Goal: Task Accomplishment & Management: Complete application form

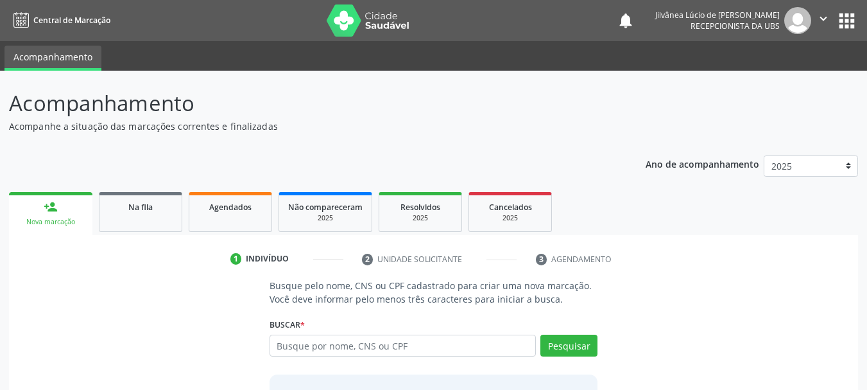
click at [424, 340] on input "text" at bounding box center [403, 345] width 267 height 22
type input "antonio oliveira do nascimento"
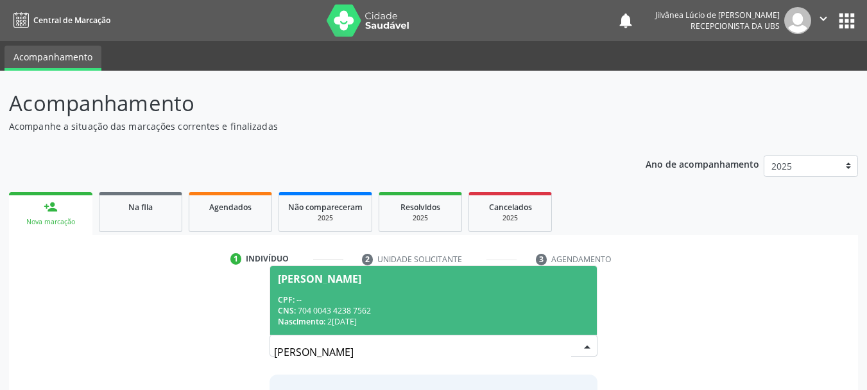
click at [440, 305] on div "CNS: 704 0043 4238 7562" at bounding box center [434, 310] width 312 height 11
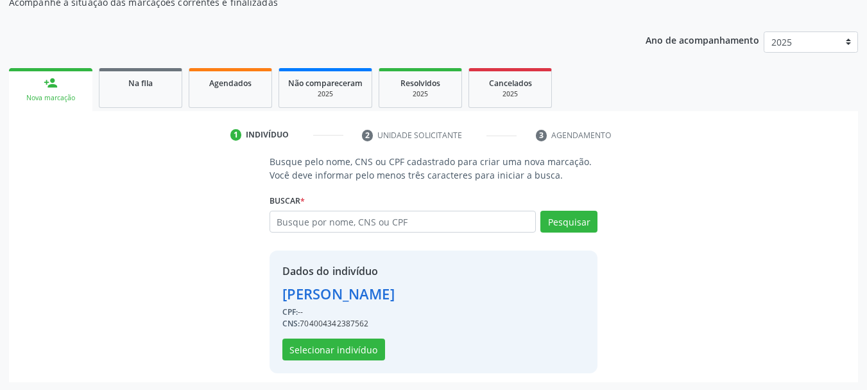
scroll to position [125, 0]
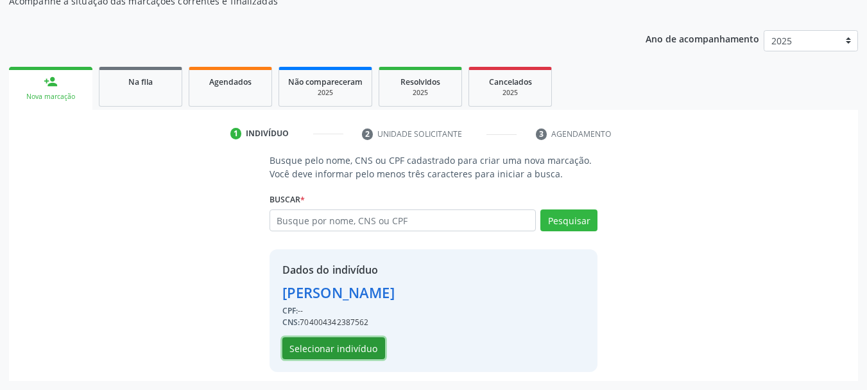
click at [362, 347] on button "Selecionar indivíduo" at bounding box center [333, 348] width 103 height 22
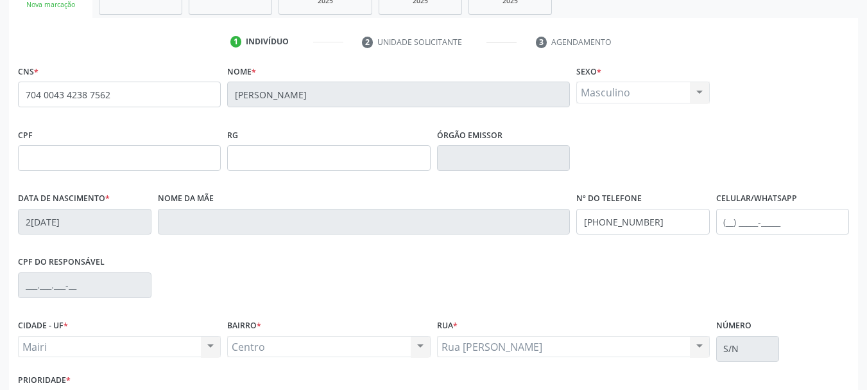
scroll to position [306, 0]
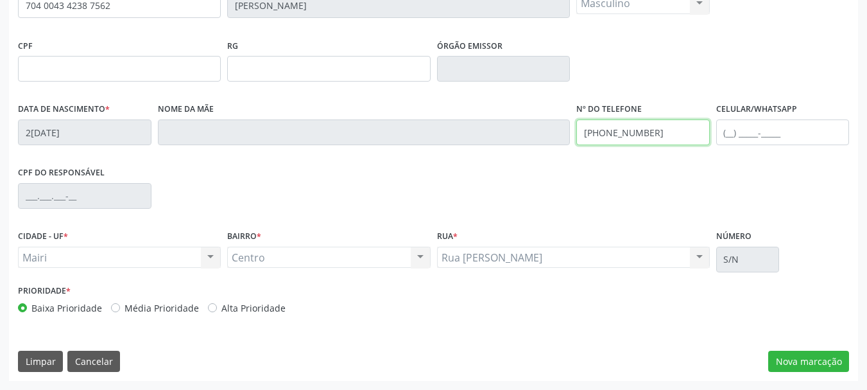
drag, startPoint x: 651, startPoint y: 130, endPoint x: 601, endPoint y: 133, distance: 50.8
click at [601, 133] on input "(74) 99980-4351" at bounding box center [642, 132] width 133 height 26
type input "[PHONE_NUMBER]"
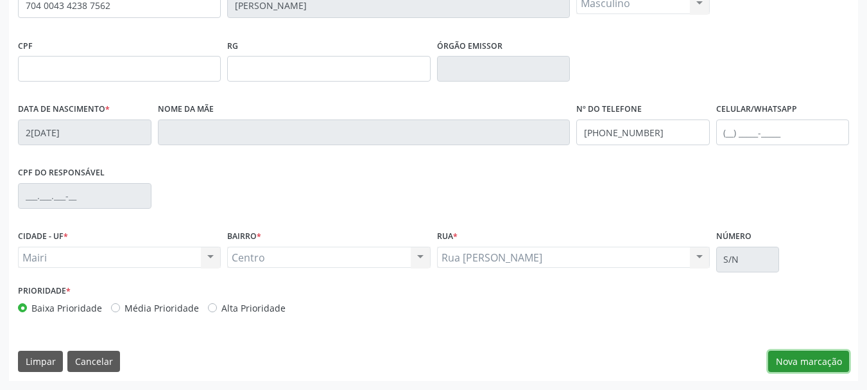
click at [826, 354] on button "Nova marcação" at bounding box center [808, 361] width 81 height 22
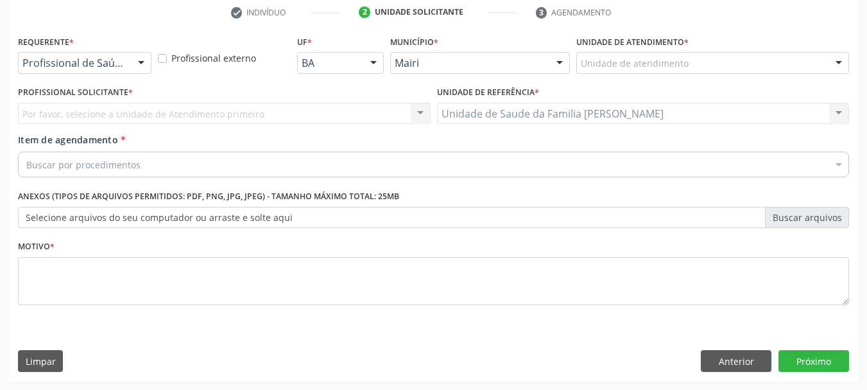
scroll to position [246, 0]
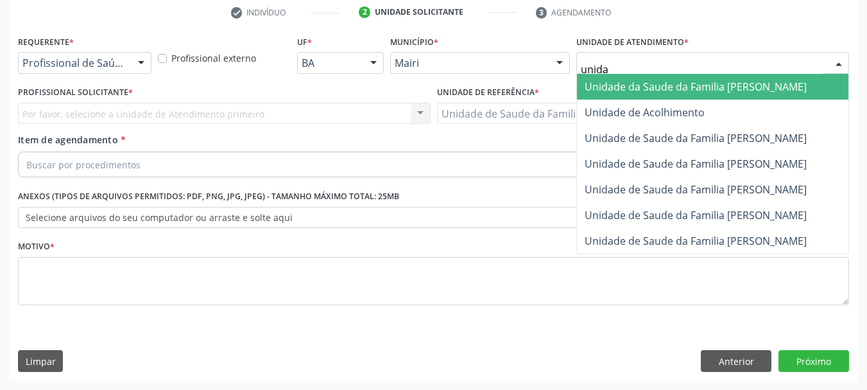
type input "unidad"
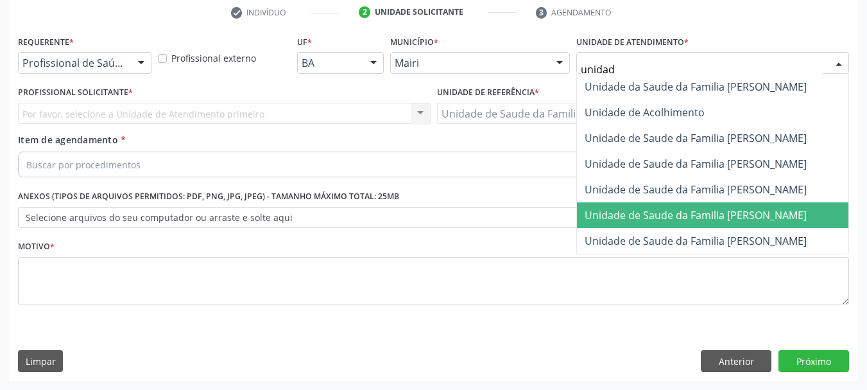
click at [687, 211] on span "Unidade de Saude da Familia [PERSON_NAME]" at bounding box center [696, 215] width 222 height 14
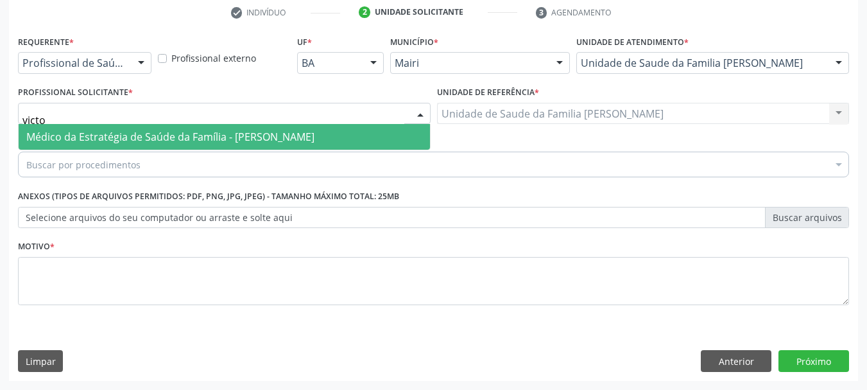
type input "victor"
click at [129, 135] on span "Médico da Estratégia de Saúde da Família - [PERSON_NAME]" at bounding box center [170, 137] width 288 height 14
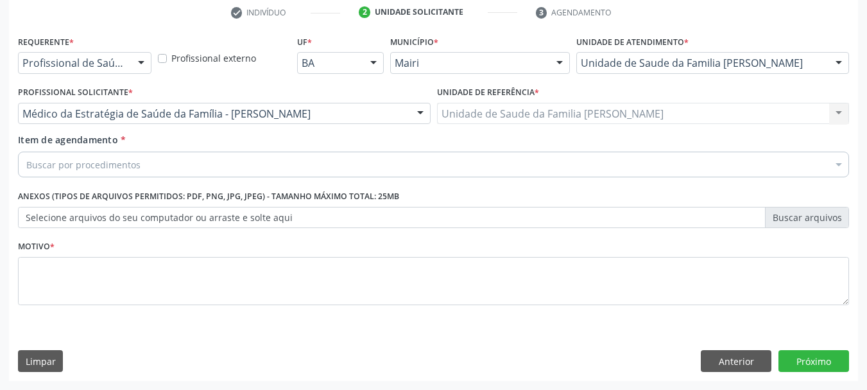
click at [155, 169] on div "Buscar por procedimentos" at bounding box center [433, 164] width 831 height 26
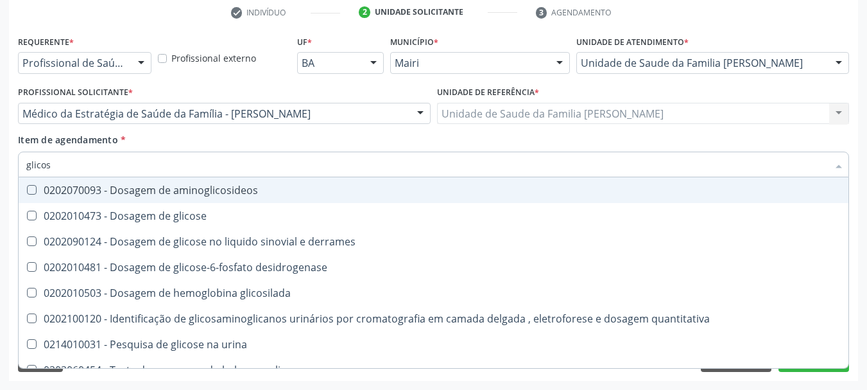
type input "glicose"
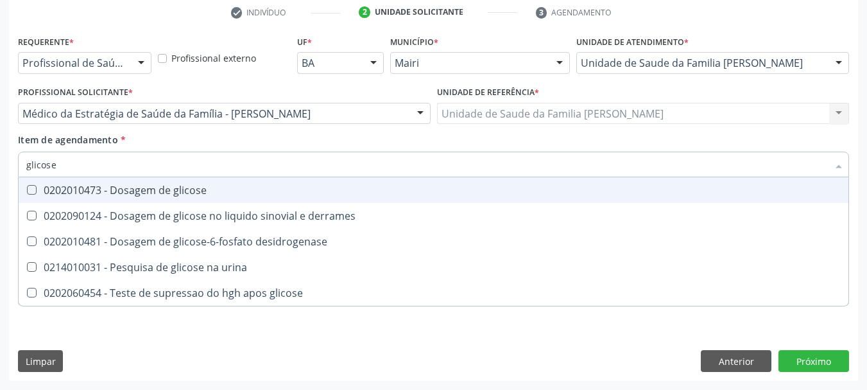
click at [151, 191] on div "0202010473 - Dosagem de glicose" at bounding box center [433, 190] width 814 height 10
checkbox glicose "true"
drag, startPoint x: 64, startPoint y: 168, endPoint x: 0, endPoint y: 175, distance: 63.9
click at [0, 175] on div "Acompanhamento Acompanhe a situação das marcações correntes e finalizadas Relat…" at bounding box center [433, 106] width 867 height 565
type input "gl"
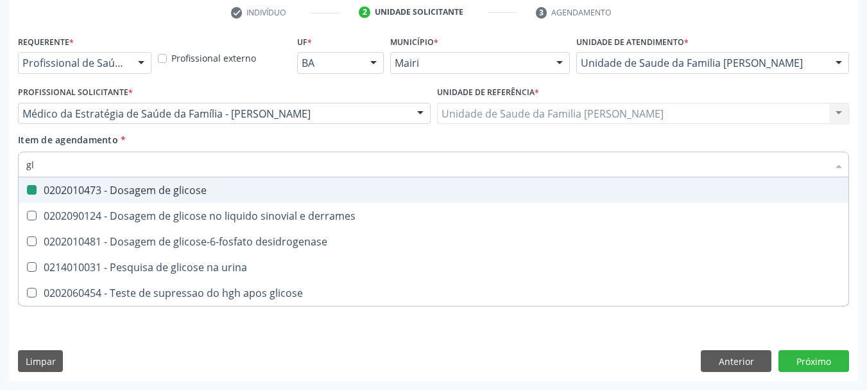
checkbox glicose "false"
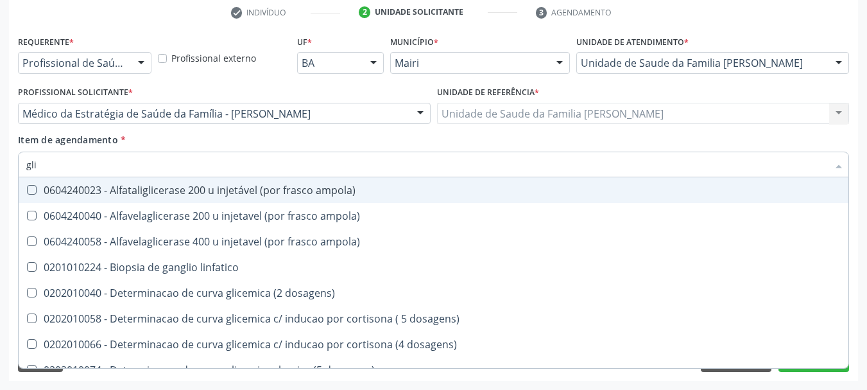
type input "glic"
checkbox aminoglicosideos "true"
checkbox glicose "false"
type input "glico"
checkbox ampola\) "true"
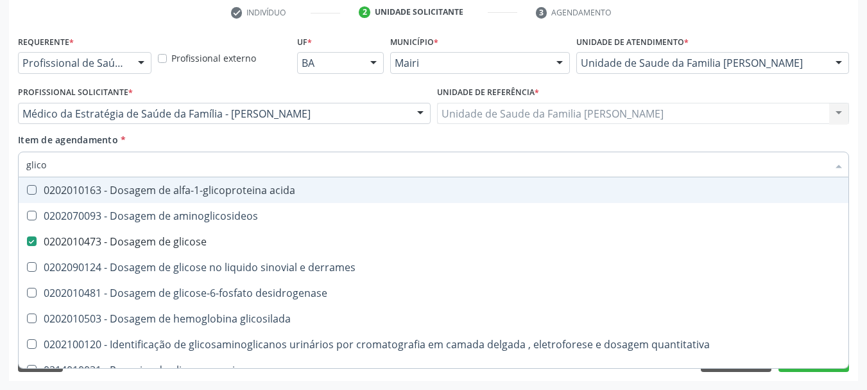
type input "glicos"
checkbox aminoglicosideos "true"
checkbox glicose "false"
type input "glicosi"
checkbox aminoglicosideos "false"
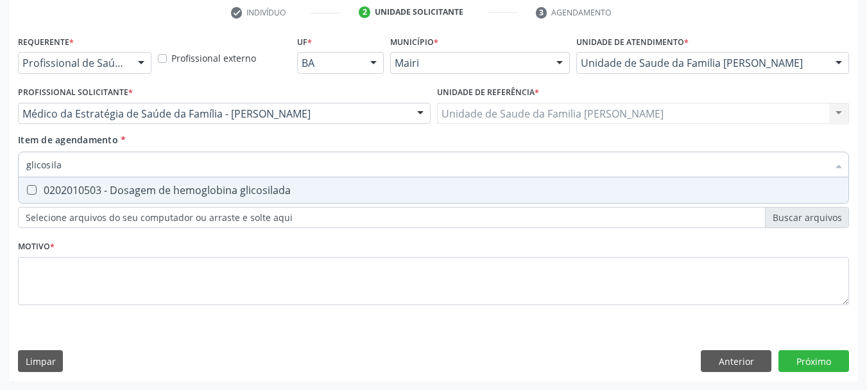
type input "glicosila"
click at [14, 184] on div "Requerente * Profissional de Saúde Profissional de Saúde Paciente Nenhum result…" at bounding box center [433, 206] width 849 height 348
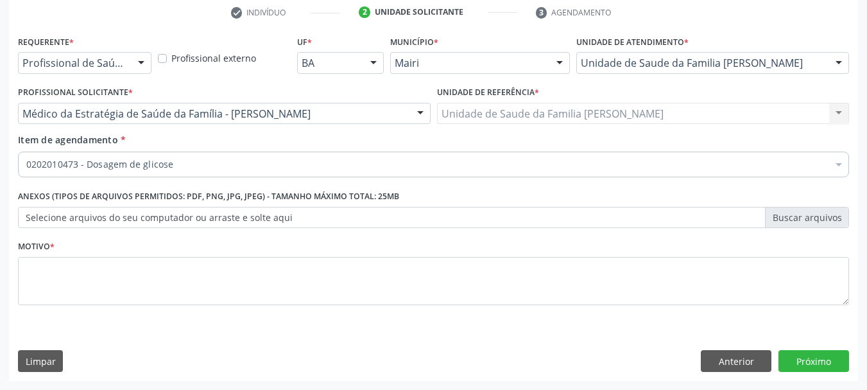
click at [37, 186] on div "Desfazer seleção" at bounding box center [520, 199] width 1003 height 26
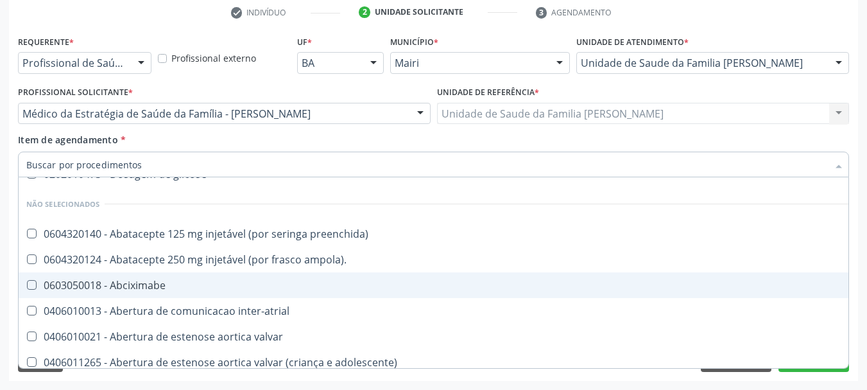
scroll to position [0, 0]
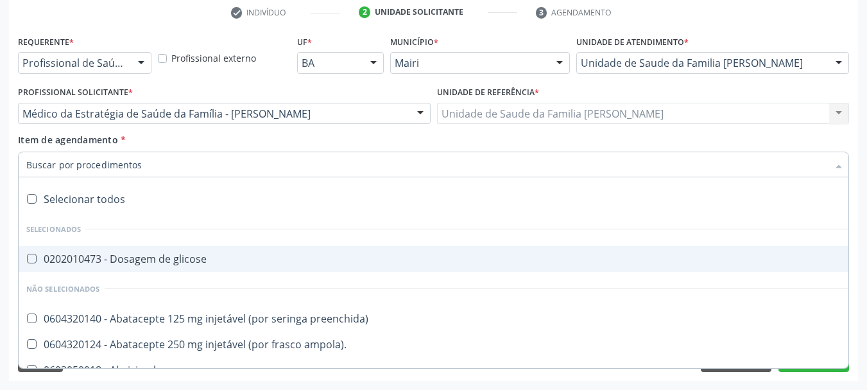
click at [99, 256] on div "0202010473 - Dosagem de glicose" at bounding box center [520, 258] width 988 height 10
checkbox glicose "true"
click at [117, 170] on input "Item de agendamento *" at bounding box center [427, 164] width 802 height 26
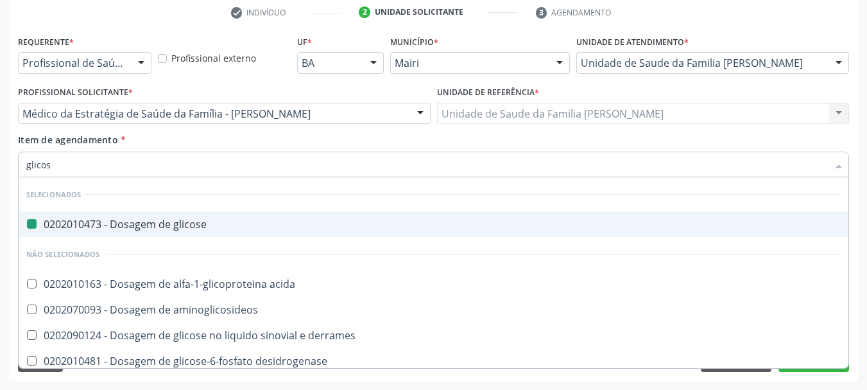
type input "glicosi"
checkbox glicose "false"
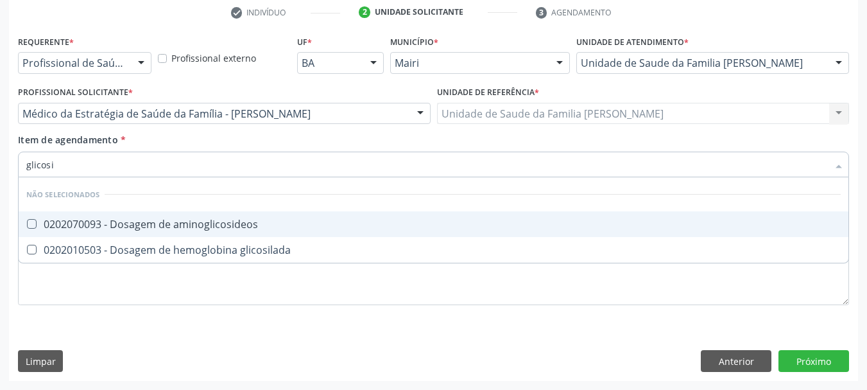
type input "glicosil"
click at [142, 220] on div "0202010503 - Dosagem de hemoglobina glicosilada" at bounding box center [433, 224] width 814 height 10
checkbox glicosilada "true"
drag, startPoint x: 64, startPoint y: 169, endPoint x: 0, endPoint y: 165, distance: 64.3
click at [0, 165] on div "Acompanhamento Acompanhe a situação das marcações correntes e finalizadas Relat…" at bounding box center [433, 106] width 867 height 565
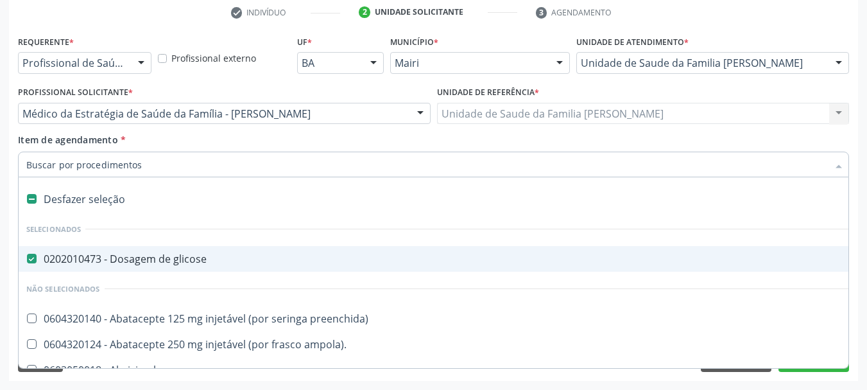
click at [3, 166] on div "Acompanhamento Acompanhe a situação das marcações correntes e finalizadas Relat…" at bounding box center [433, 106] width 867 height 565
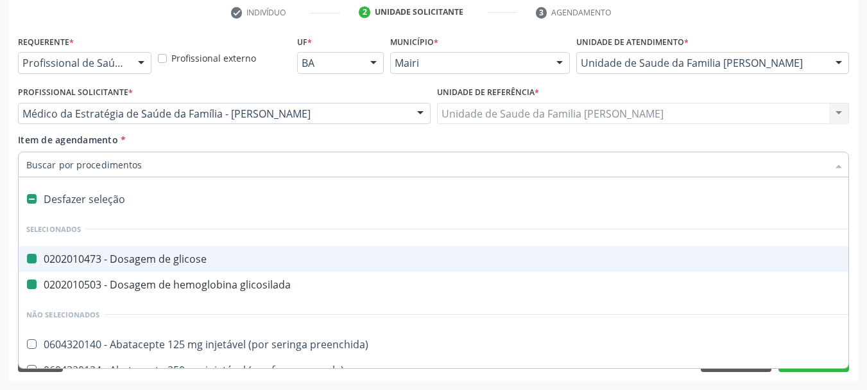
type input "u"
checkbox glicose "false"
checkbox glicosilada "false"
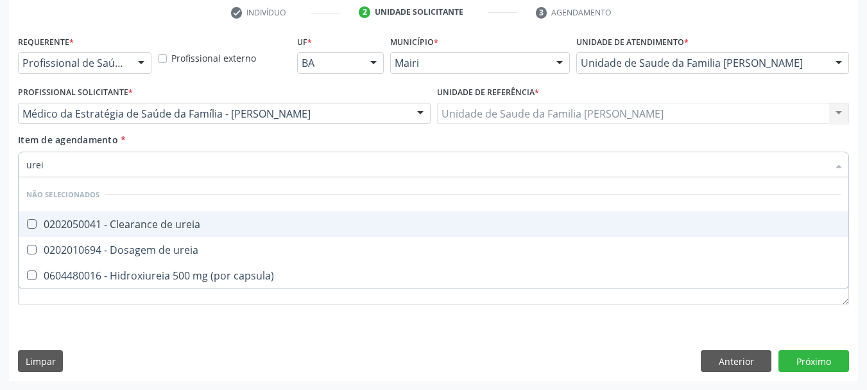
type input "ureia"
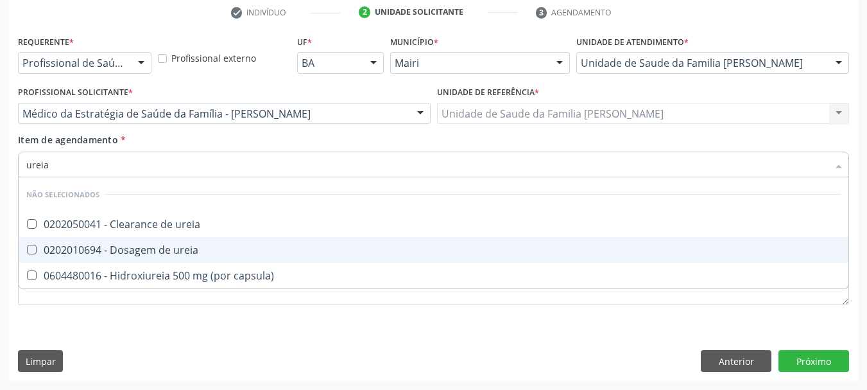
click at [137, 245] on div "0202010694 - Dosagem de ureia" at bounding box center [433, 250] width 814 height 10
checkbox ureia "true"
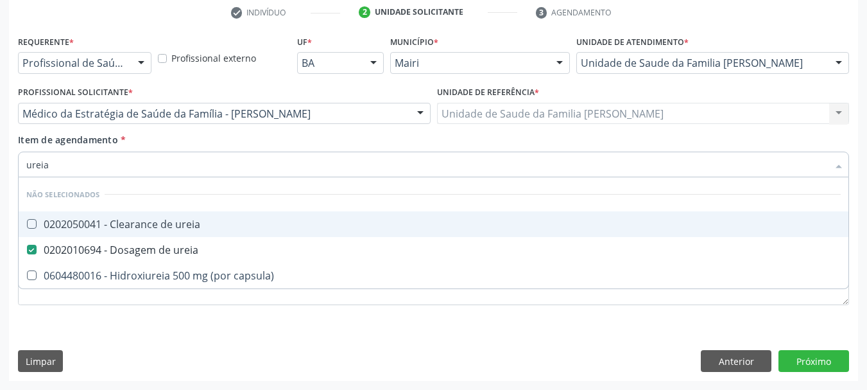
drag, startPoint x: 70, startPoint y: 161, endPoint x: 0, endPoint y: 166, distance: 70.1
click at [0, 166] on div "Acompanhamento Acompanhe a situação das marcações correntes e finalizadas Relat…" at bounding box center [433, 106] width 867 height 565
type input "cr"
checkbox ureia "false"
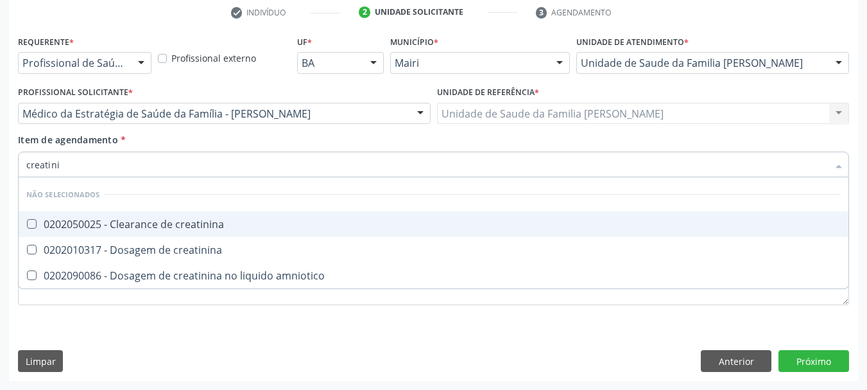
type input "creatinin"
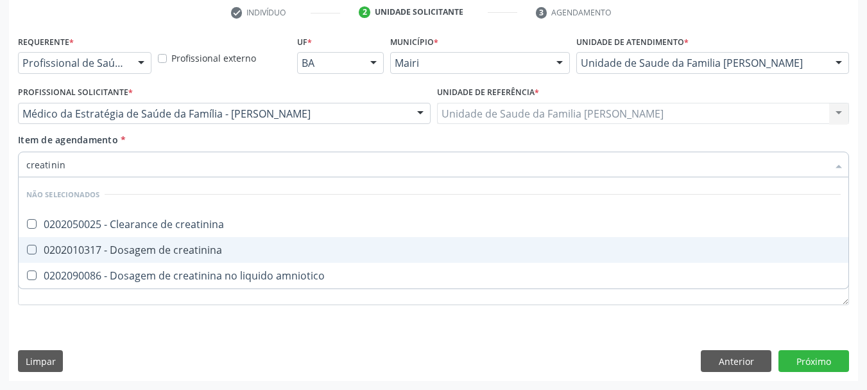
click at [98, 259] on span "0202010317 - Dosagem de creatinina" at bounding box center [434, 250] width 830 height 26
checkbox creatinina "true"
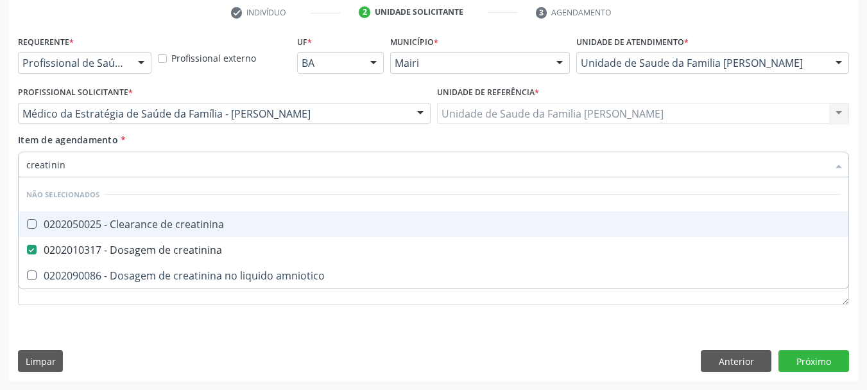
drag, startPoint x: 73, startPoint y: 163, endPoint x: 0, endPoint y: 175, distance: 73.4
click at [0, 175] on div "Acompanhamento Acompanhe a situação das marcações correntes e finalizadas Relat…" at bounding box center [433, 106] width 867 height 565
type input "co"
checkbox creatinina "true"
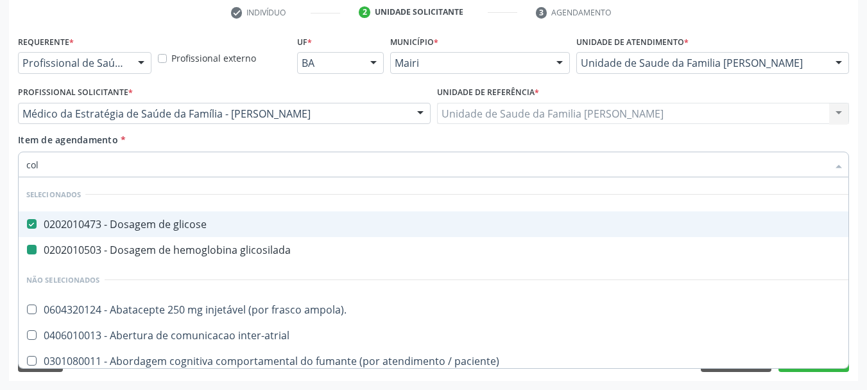
type input "cole"
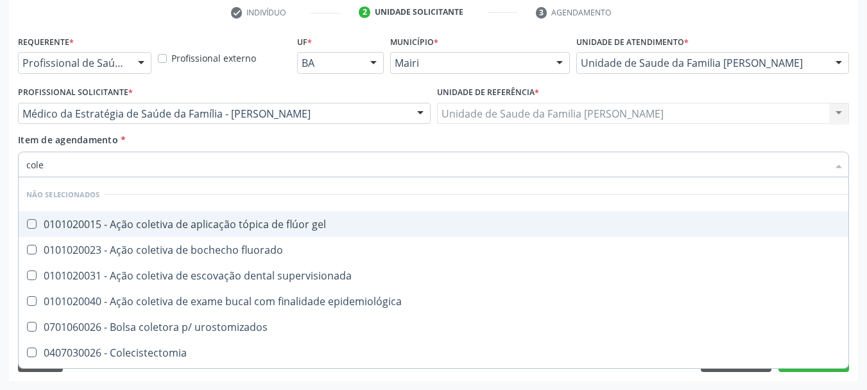
checkbox gel "false"
checkbox fluorado "false"
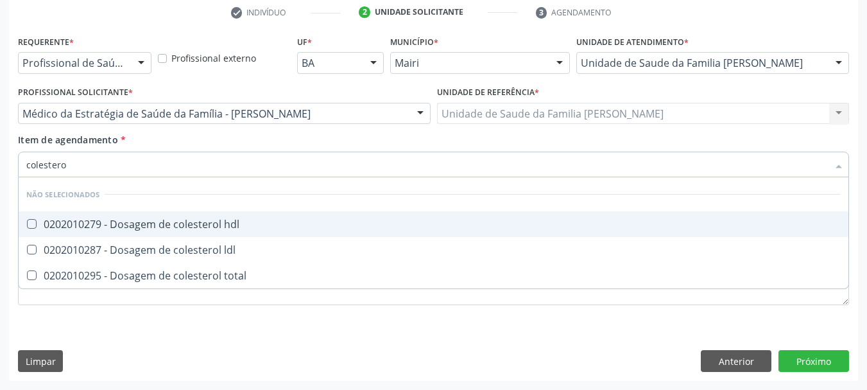
type input "colesterol"
click at [99, 226] on div "0202010279 - Dosagem de colesterol hdl" at bounding box center [433, 224] width 814 height 10
checkbox hdl "true"
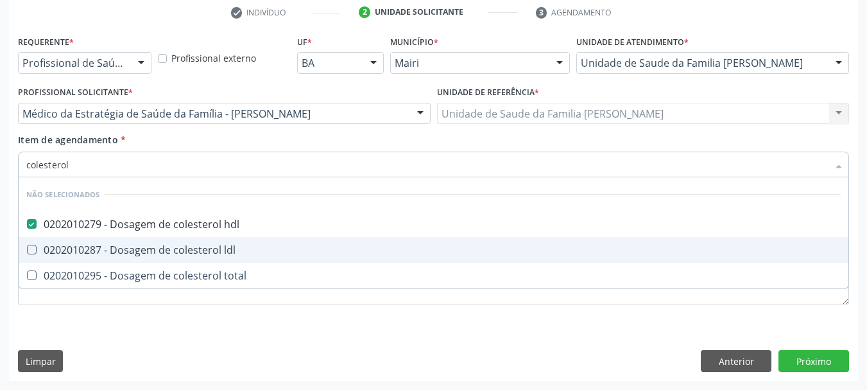
click at [118, 247] on div "0202010287 - Dosagem de colesterol ldl" at bounding box center [433, 250] width 814 height 10
checkbox ldl "true"
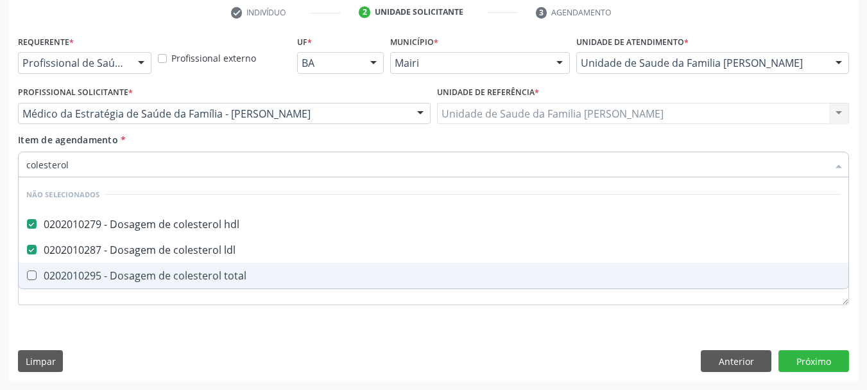
click at [141, 284] on span "0202010295 - Dosagem de colesterol total" at bounding box center [434, 275] width 830 height 26
checkbox total "true"
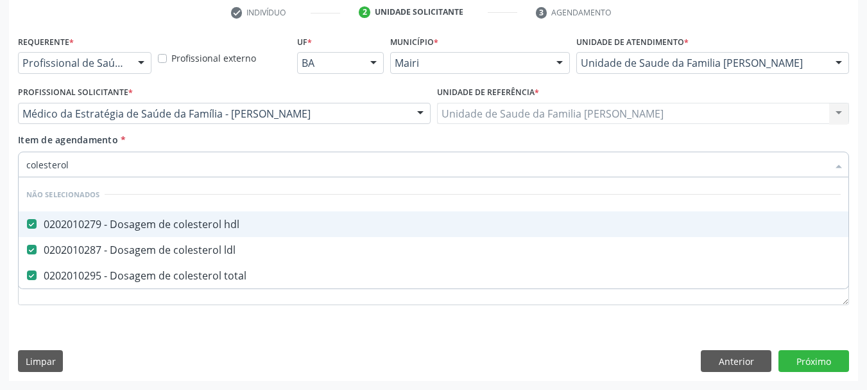
drag, startPoint x: 56, startPoint y: 162, endPoint x: 0, endPoint y: 162, distance: 55.8
click at [0, 162] on div "Acompanhamento Acompanhe a situação das marcações correntes e finalizadas Relat…" at bounding box center [433, 106] width 867 height 565
type input "p"
checkbox hdl "false"
checkbox ldl "false"
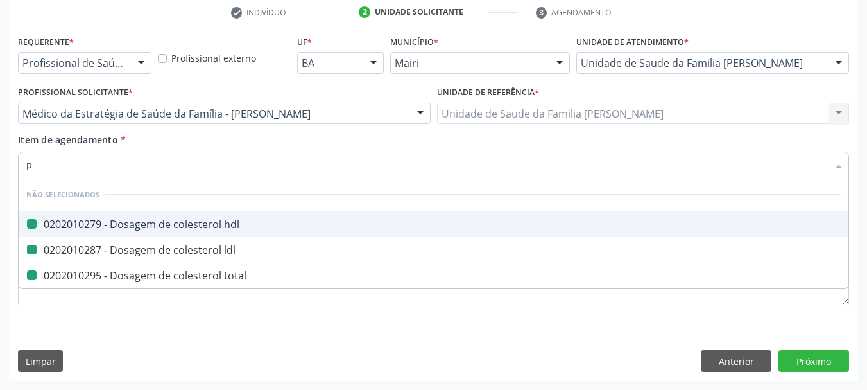
checkbox total "false"
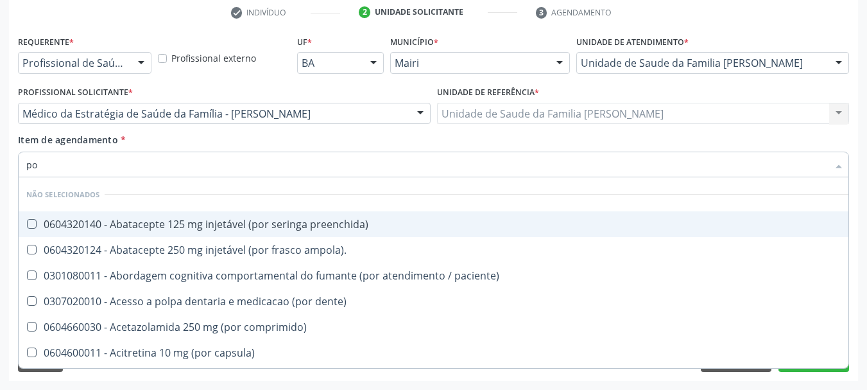
type input "pot"
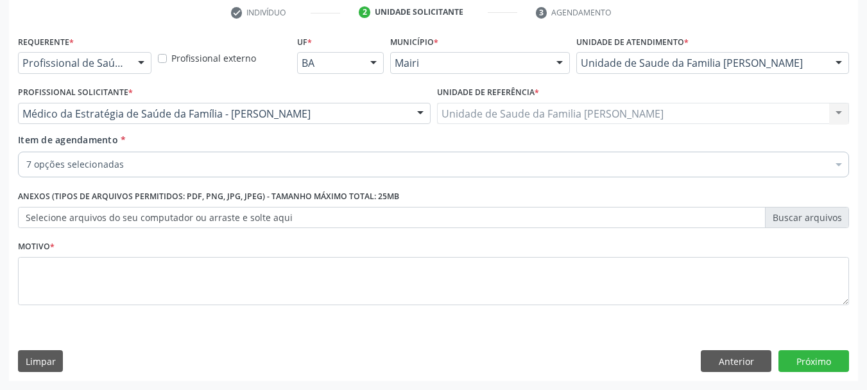
checkbox glicose "true"
checkbox glicosilada "true"
checkbox ureia "true"
checkbox creatinina "true"
checkbox hdl "true"
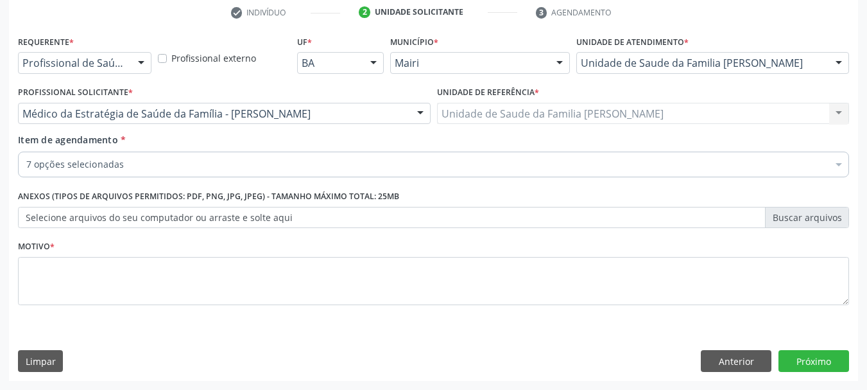
checkbox ldl "true"
checkbox total "true"
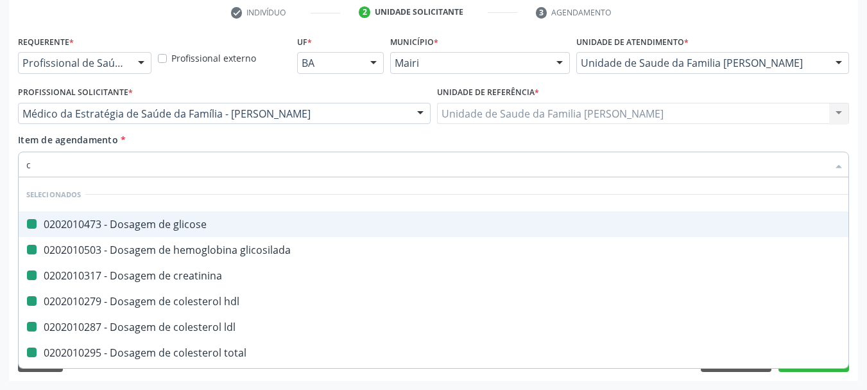
type input "ca"
checkbox glicose "false"
checkbox glicosilada "false"
checkbox creatinina "false"
checkbox hdl "false"
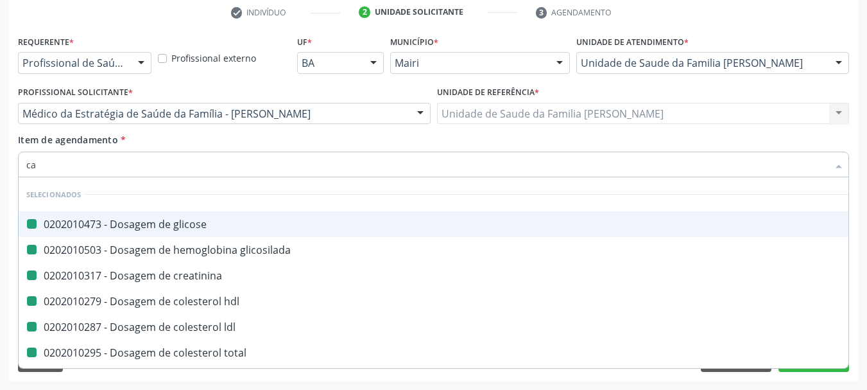
checkbox ldl "false"
checkbox total "false"
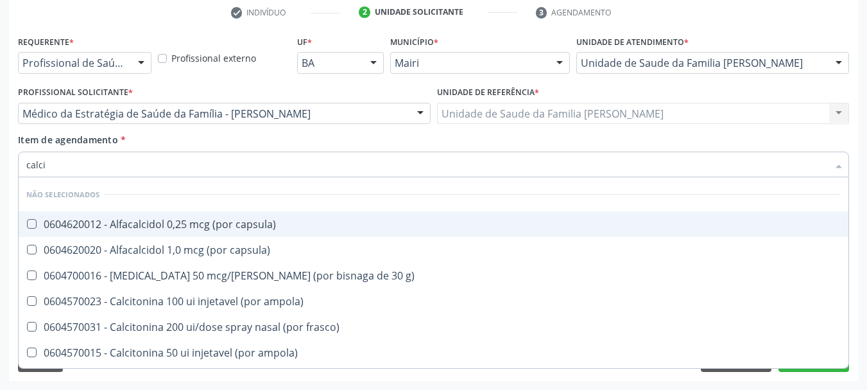
type input "calcio"
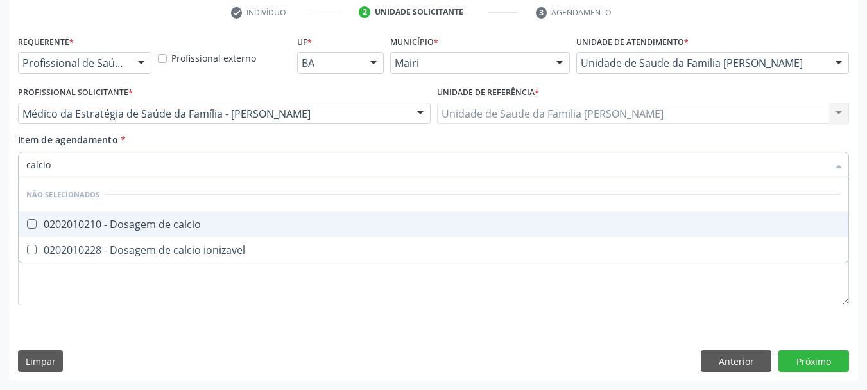
click at [190, 216] on span "0202010210 - Dosagem de calcio" at bounding box center [434, 224] width 830 height 26
checkbox calcio "true"
drag, startPoint x: 65, startPoint y: 161, endPoint x: 0, endPoint y: 167, distance: 65.7
click at [0, 167] on div "Acompanhamento Acompanhe a situação das marcações correntes e finalizadas Relat…" at bounding box center [433, 106] width 867 height 565
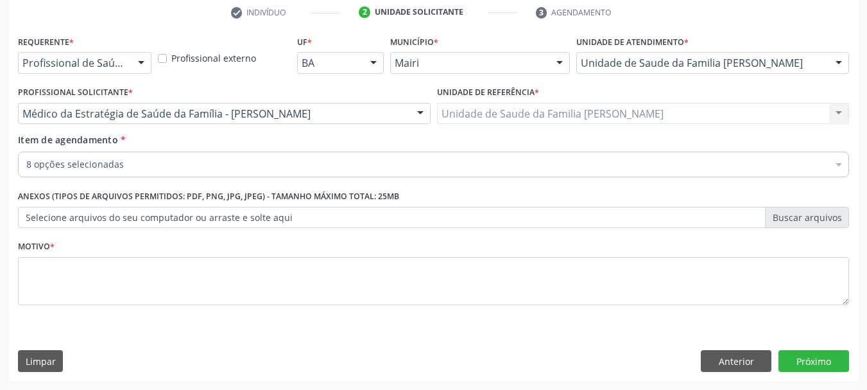
checkbox glicosilada "true"
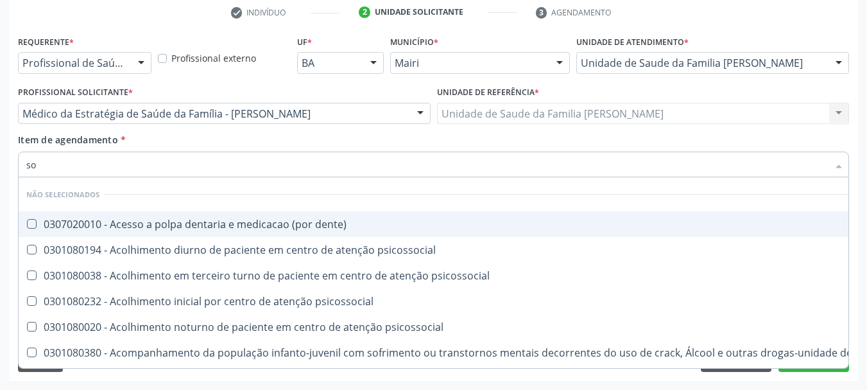
type input "sod"
checkbox dente\) "false"
type input "sodi"
checkbox psicossocial "false"
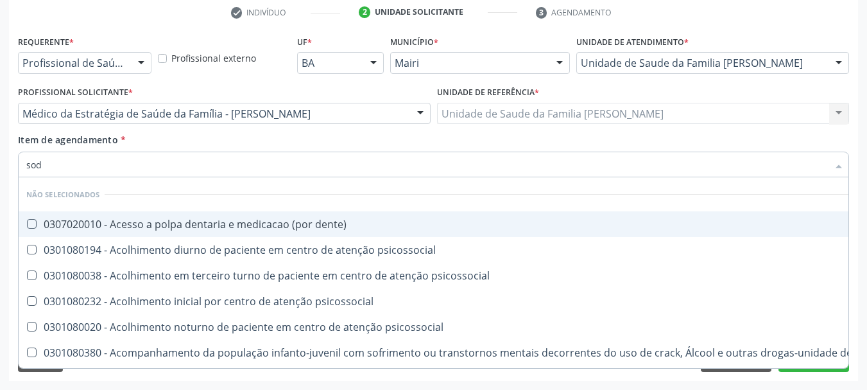
checkbox psicossocial "false"
checkbox \(uai\)\ "false"
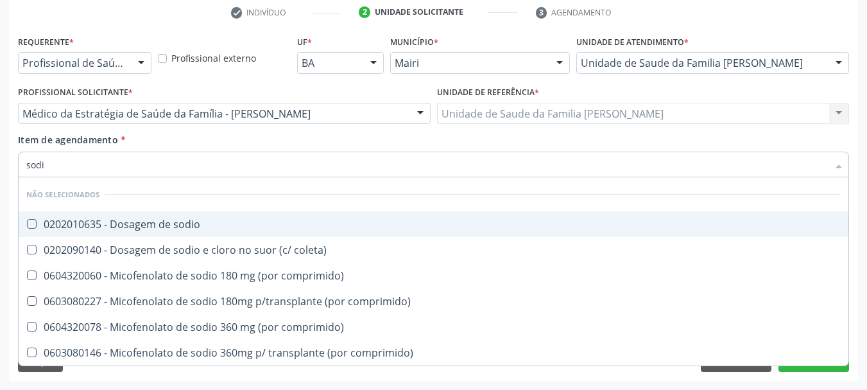
type input "sodio"
click at [174, 224] on div "0202010635 - Dosagem de sodio" at bounding box center [433, 224] width 814 height 10
checkbox sodio "true"
click at [56, 173] on input "sodio" at bounding box center [427, 164] width 802 height 26
drag, startPoint x: 56, startPoint y: 173, endPoint x: 0, endPoint y: 183, distance: 56.8
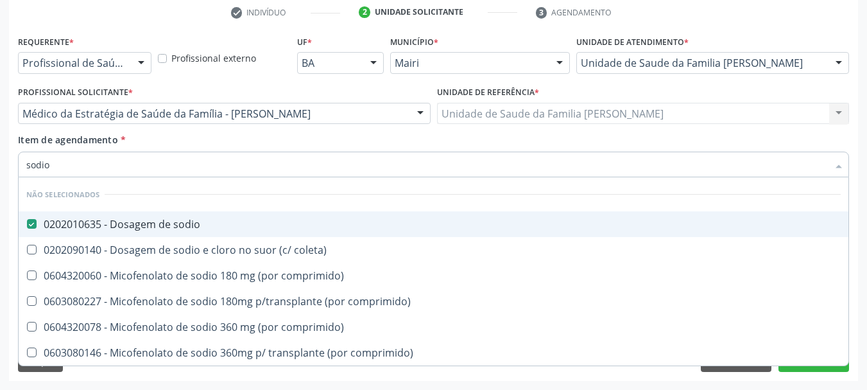
click at [0, 183] on div "Acompanhamento Acompanhe a situação das marcações correntes e finalizadas Relat…" at bounding box center [433, 106] width 867 height 565
type input "pot"
checkbox sodio "false"
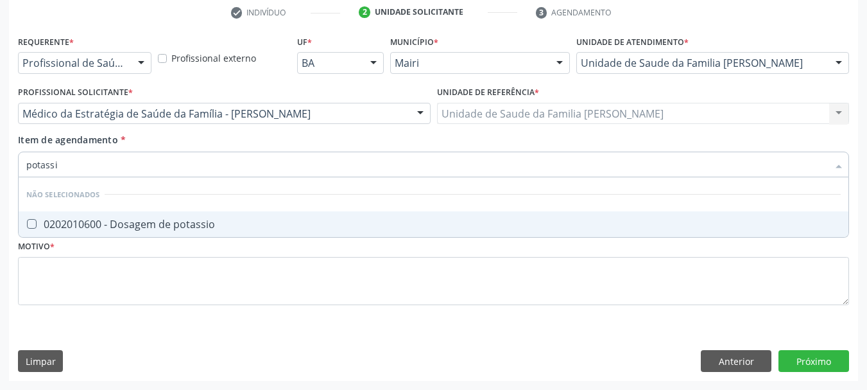
type input "potassio"
click at [65, 223] on div "0202010600 - Dosagem de potassio" at bounding box center [433, 224] width 814 height 10
checkbox potassio "true"
drag, startPoint x: 95, startPoint y: 161, endPoint x: 0, endPoint y: 180, distance: 96.9
click at [0, 180] on div "Acompanhamento Acompanhe a situação das marcações correntes e finalizadas Relat…" at bounding box center [433, 106] width 867 height 565
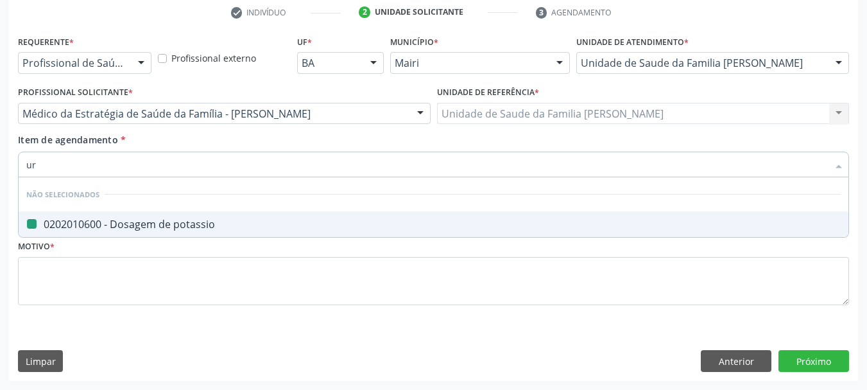
type input "uri"
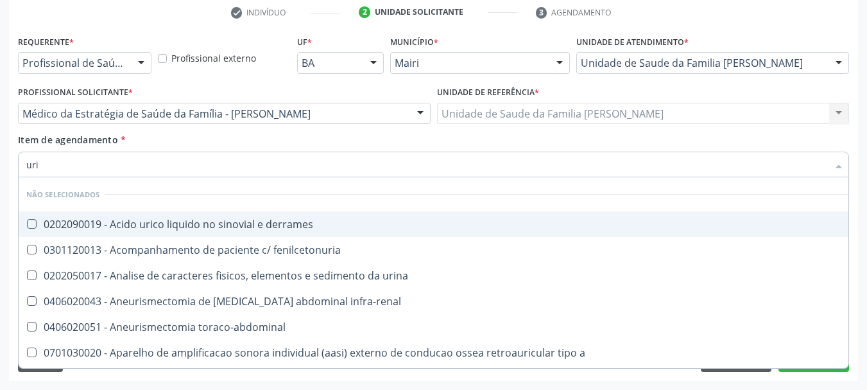
checkbox derrames "false"
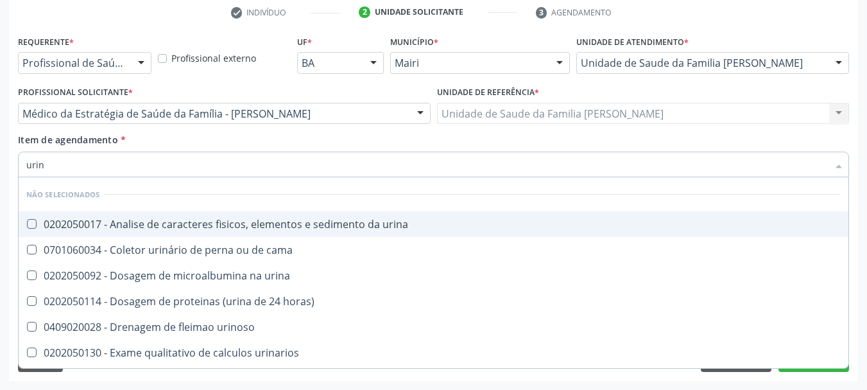
type input "urina"
click at [55, 220] on div "0202050017 - Analise de caracteres fisicos, elementos e sedimento da urina" at bounding box center [433, 224] width 814 height 10
checkbox urina "true"
drag, startPoint x: 64, startPoint y: 169, endPoint x: 0, endPoint y: 202, distance: 72.3
click at [0, 202] on div "Acompanhamento Acompanhe a situação das marcações correntes e finalizadas Relat…" at bounding box center [433, 106] width 867 height 565
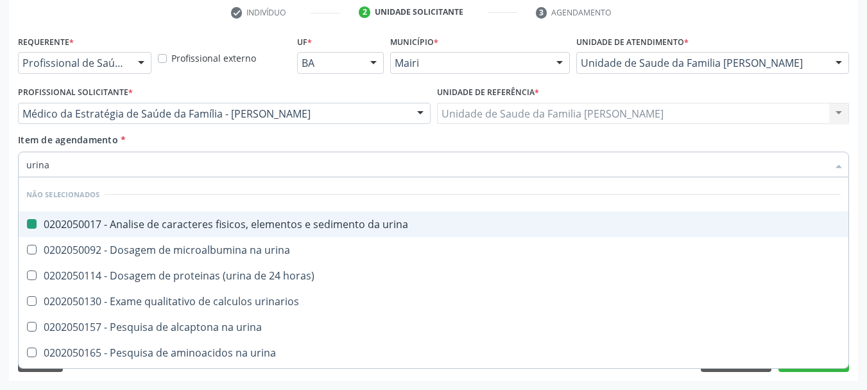
type input "f"
checkbox urina "false"
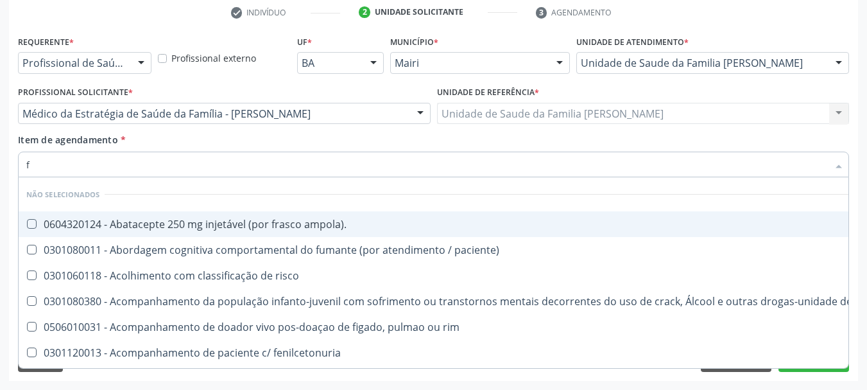
type input "fe"
checkbox urina "false"
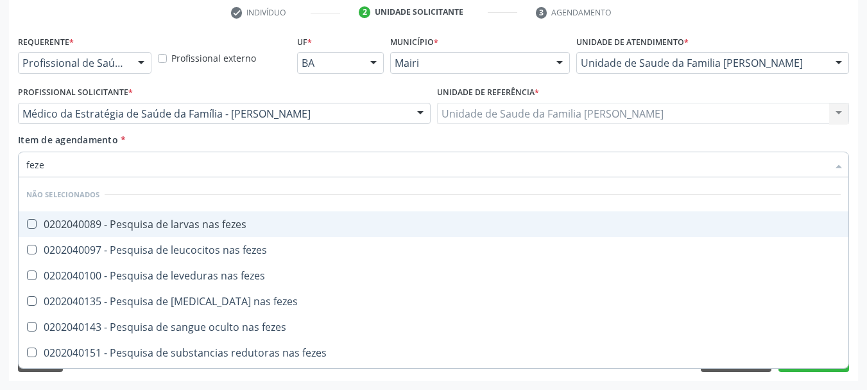
type input "fezes"
click at [47, 227] on div "0202040089 - Pesquisa de larvas nas fezes" at bounding box center [433, 224] width 814 height 10
checkbox fezes "true"
drag, startPoint x: 64, startPoint y: 164, endPoint x: 0, endPoint y: 189, distance: 68.3
click at [0, 189] on div "Acompanhamento Acompanhe a situação das marcações correntes e finalizadas Relat…" at bounding box center [433, 106] width 867 height 565
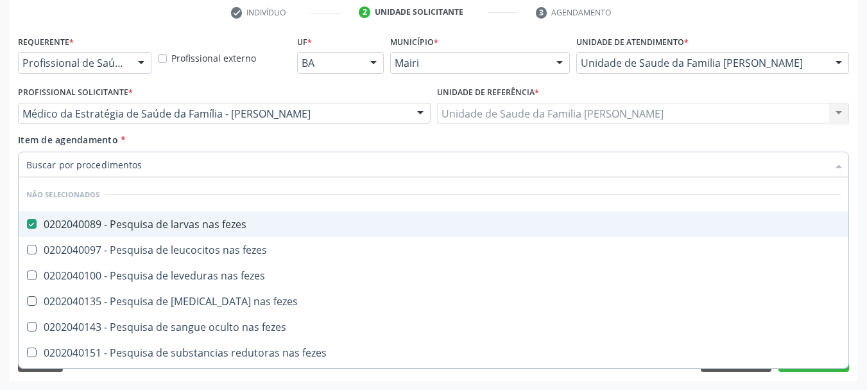
checkbox fezes "true"
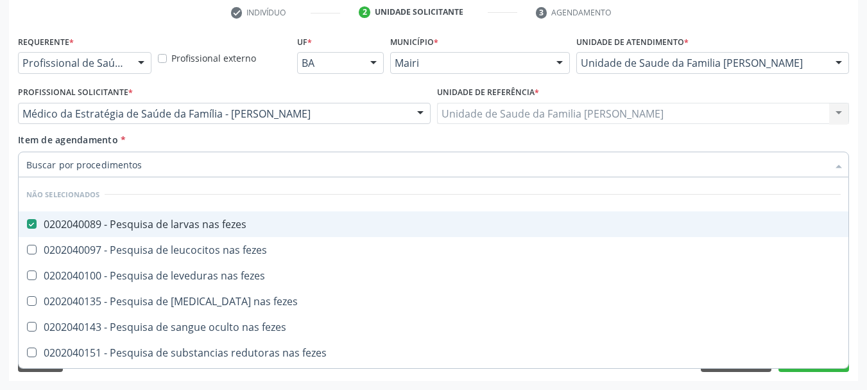
checkbox fezes "true"
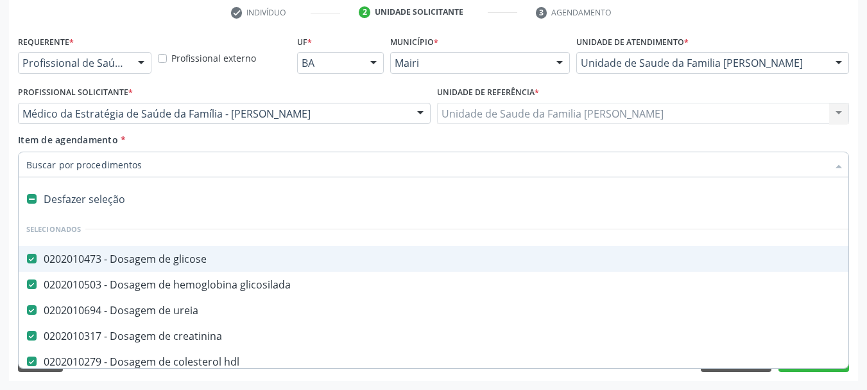
click at [9, 191] on div "Requerente * Profissional de Saúde Profissional de Saúde Paciente Nenhum result…" at bounding box center [433, 206] width 849 height 348
checkbox preenchida\) "true"
checkbox ampola\)\ "true"
checkbox Abciximabe "true"
checkbox urina "false"
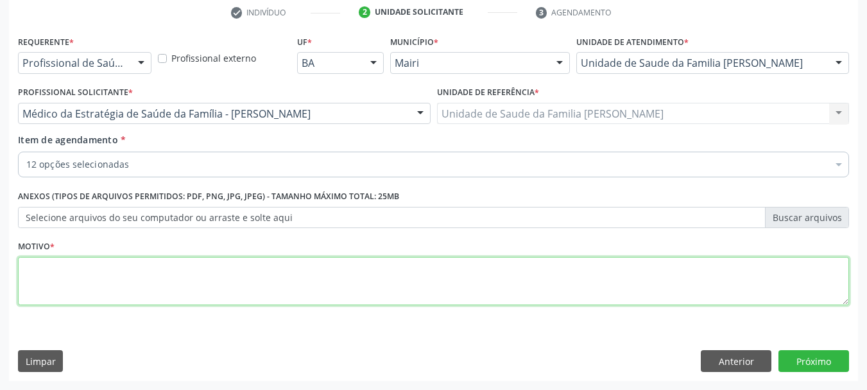
click at [143, 286] on textarea at bounding box center [433, 281] width 831 height 49
type textarea "CID10 M88"
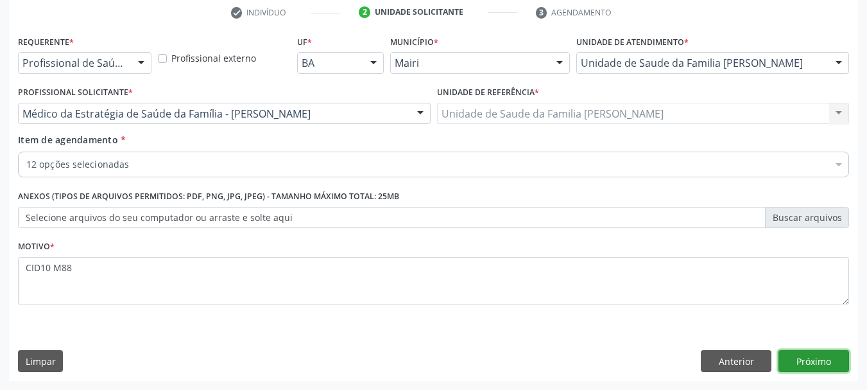
click at [818, 365] on button "Próximo" at bounding box center [813, 361] width 71 height 22
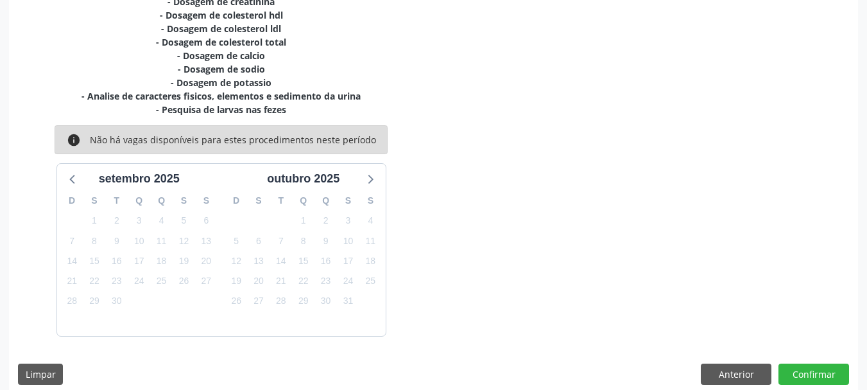
scroll to position [355, 0]
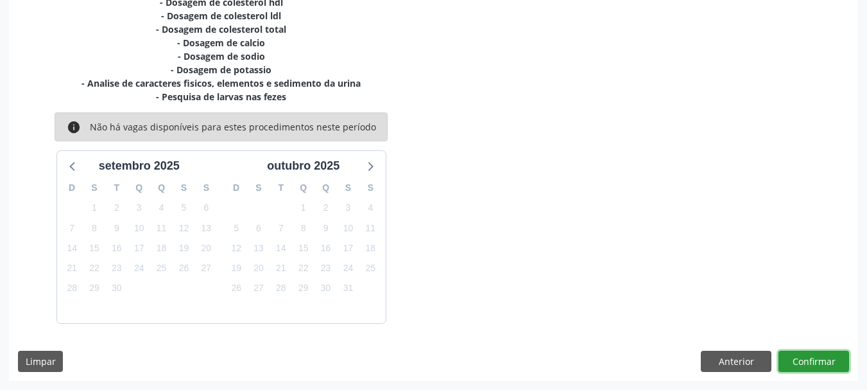
click at [812, 355] on button "Confirmar" at bounding box center [813, 361] width 71 height 22
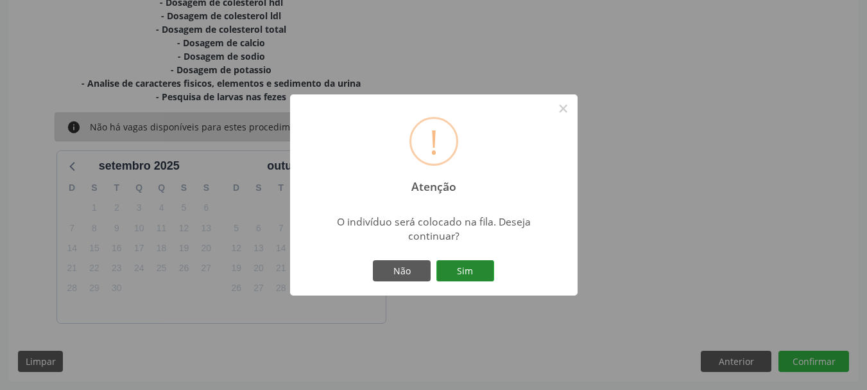
click at [455, 264] on button "Sim" at bounding box center [465, 271] width 58 height 22
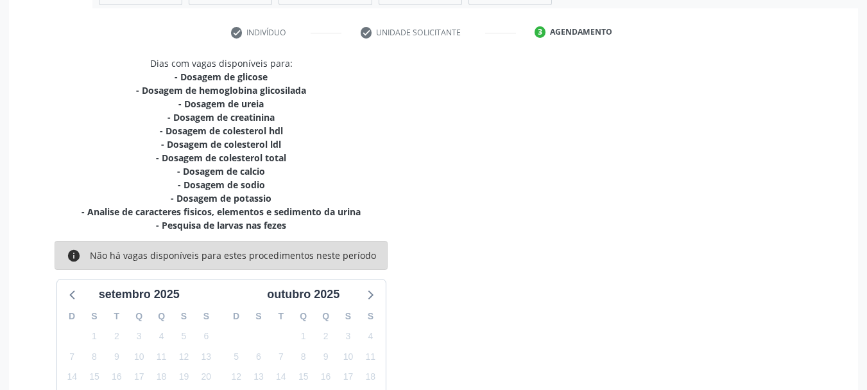
scroll to position [34, 0]
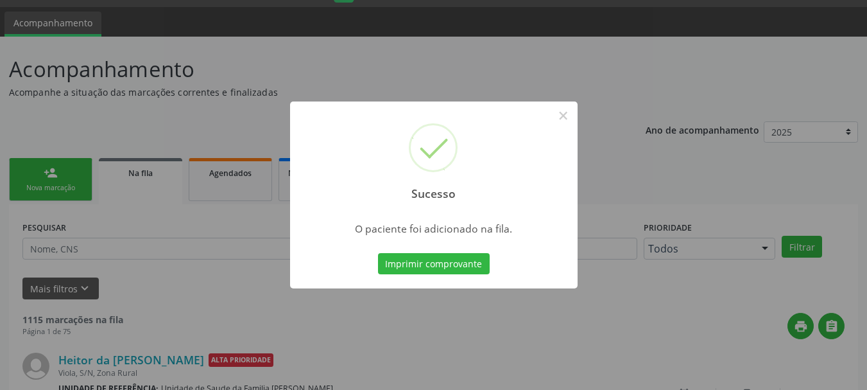
click at [458, 264] on button "Imprimir comprovante" at bounding box center [434, 264] width 112 height 22
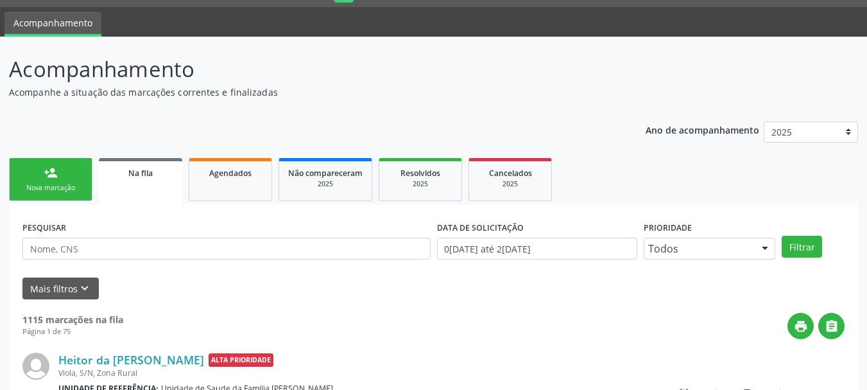
click at [69, 182] on link "person_add Nova marcação" at bounding box center [50, 179] width 83 height 43
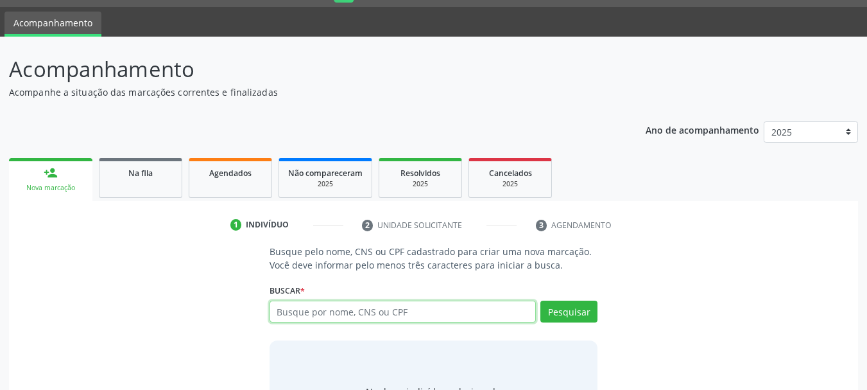
click at [411, 313] on input "text" at bounding box center [403, 311] width 267 height 22
type input "[PERSON_NAME]"
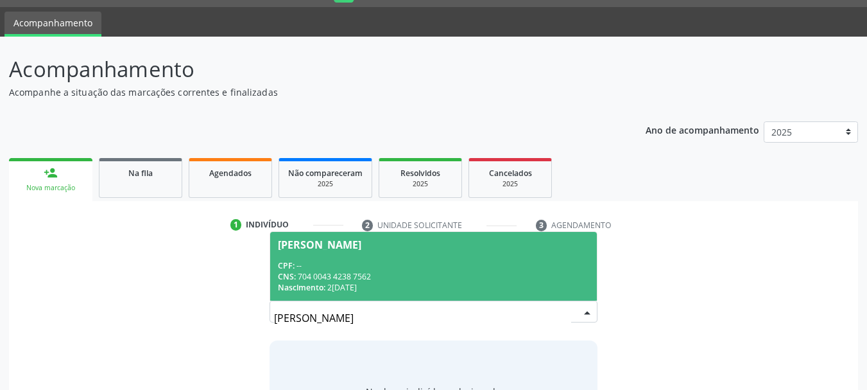
click at [328, 273] on div "CNS: 704 0043 4238 7562" at bounding box center [434, 276] width 312 height 11
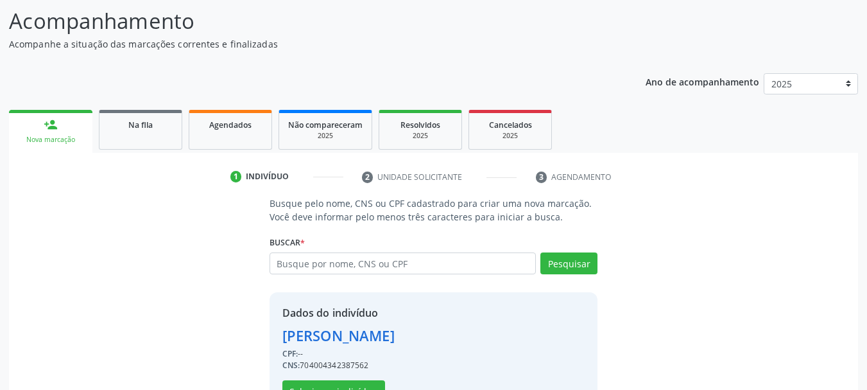
scroll to position [125, 0]
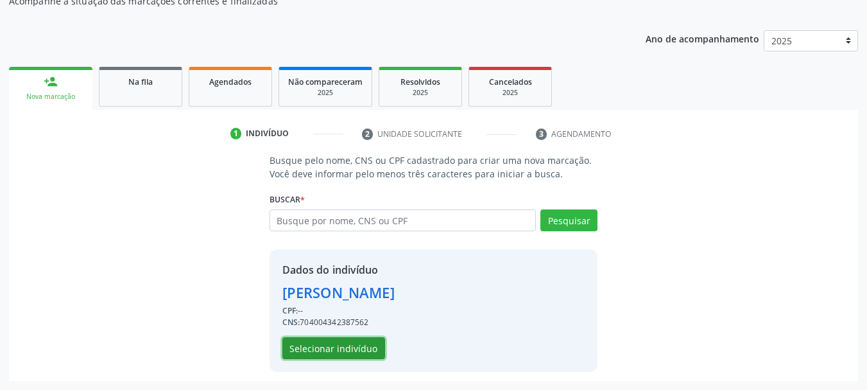
click at [334, 340] on button "Selecionar indivíduo" at bounding box center [333, 348] width 103 height 22
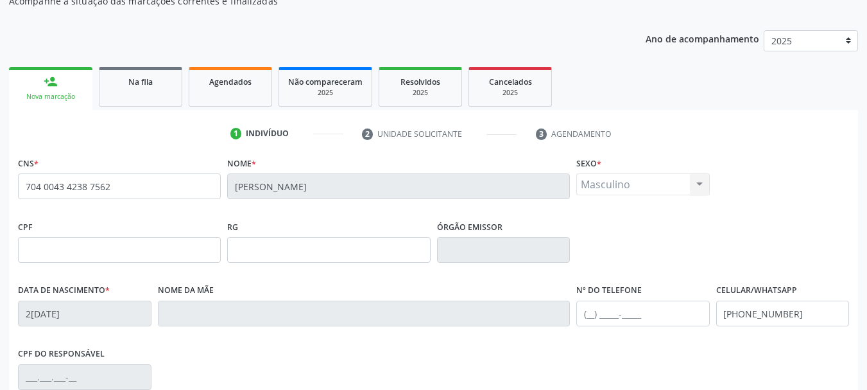
scroll to position [306, 0]
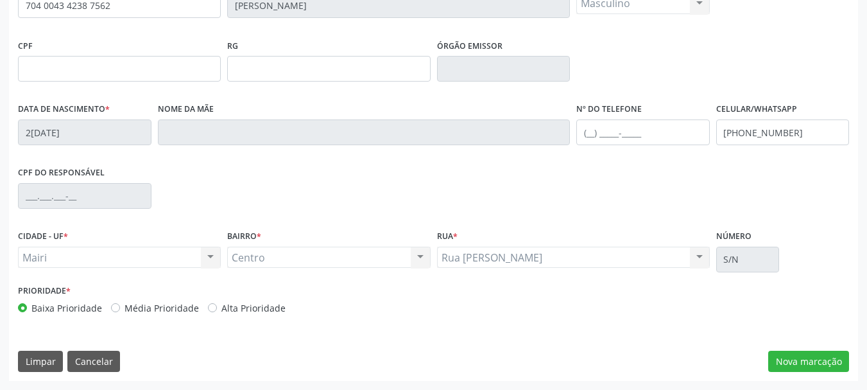
click at [571, 336] on div "CNS * 704 0043 4238 7562 Nome * Antonio Oliveira do Nascimento Sexo * Masculino…" at bounding box center [433, 176] width 849 height 408
click at [802, 363] on button "Nova marcação" at bounding box center [808, 361] width 81 height 22
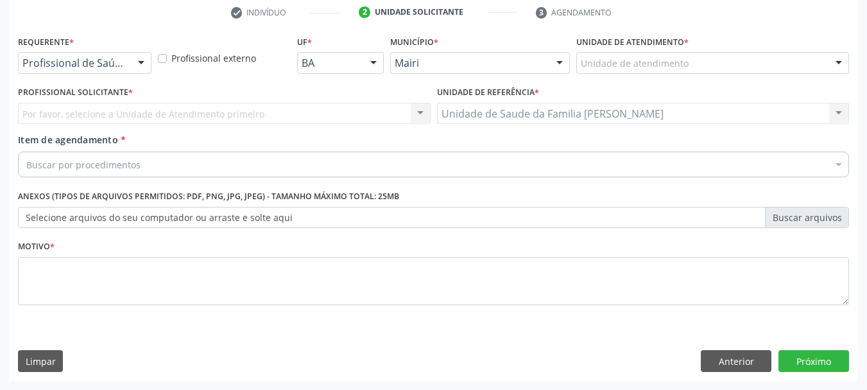
scroll to position [246, 0]
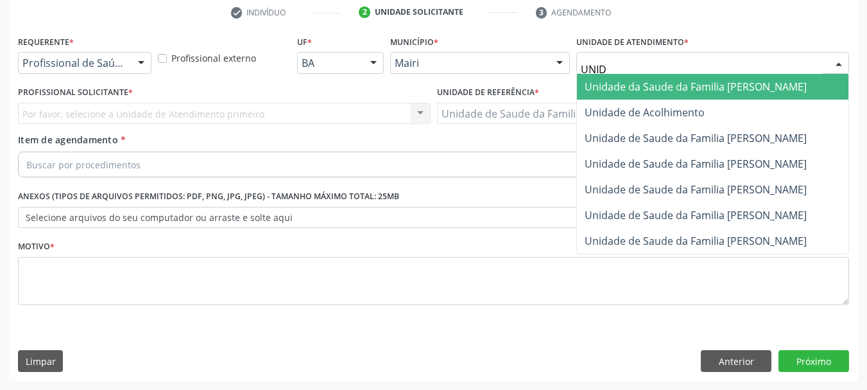
type input "UNIDA"
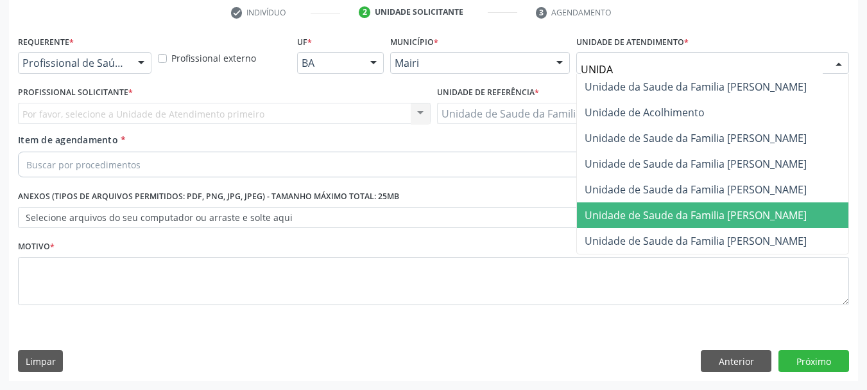
click at [807, 216] on span "Unidade de Saude da Familia [PERSON_NAME]" at bounding box center [696, 215] width 222 height 14
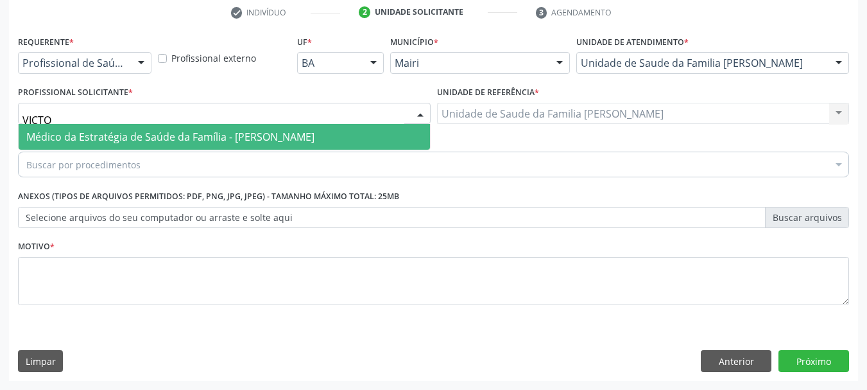
type input "VICTOR"
click at [130, 142] on span "Médico da Estratégia de Saúde da Família - [PERSON_NAME]" at bounding box center [170, 137] width 288 height 14
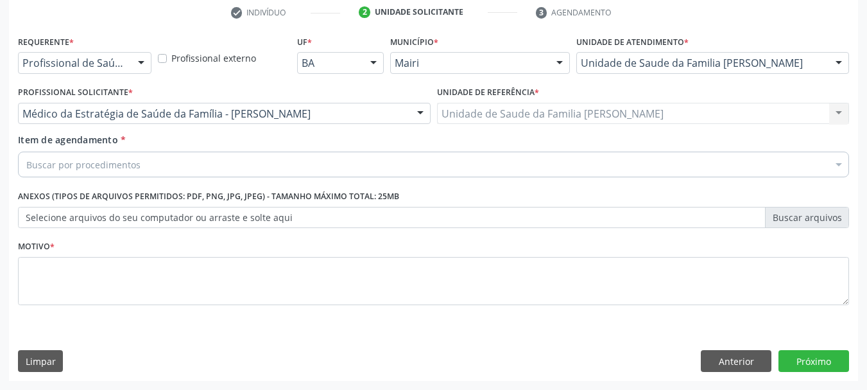
click at [147, 166] on div "Buscar por procedimentos" at bounding box center [433, 164] width 831 height 26
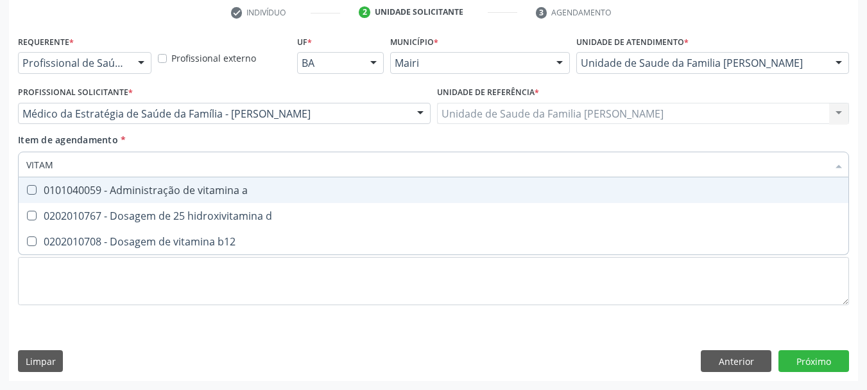
type input "VITAMI"
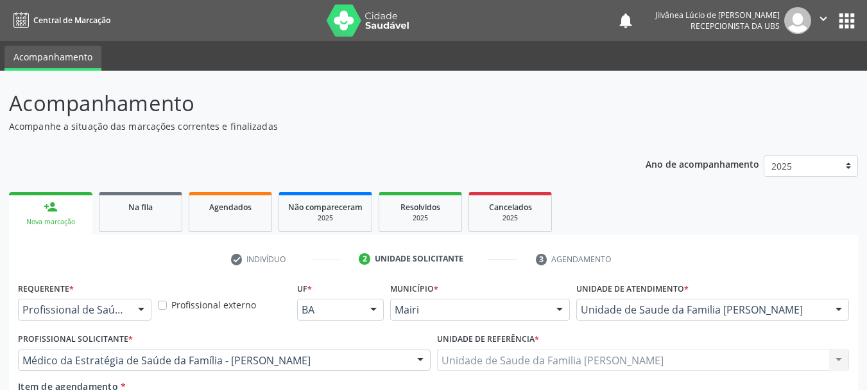
scroll to position [246, 0]
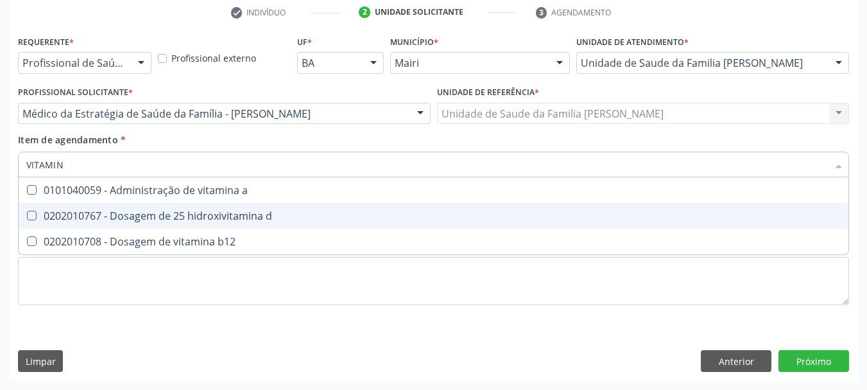
click at [187, 218] on div "0202010767 - Dosagem de 25 hidroxivitamina d" at bounding box center [433, 215] width 814 height 10
checkbox d "true"
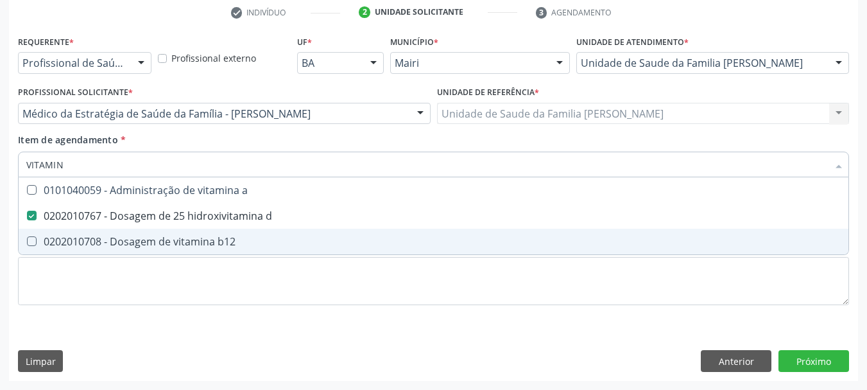
click at [202, 237] on div "0202010708 - Dosagem de vitamina b12" at bounding box center [433, 241] width 814 height 10
checkbox b12 "true"
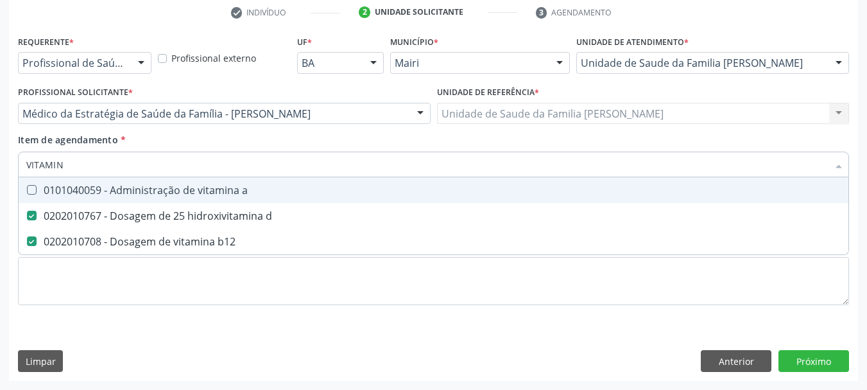
drag, startPoint x: 86, startPoint y: 159, endPoint x: 0, endPoint y: 166, distance: 86.3
click at [0, 166] on div "Acompanhamento Acompanhe a situação das marcações correntes e finalizadas Relat…" at bounding box center [433, 106] width 867 height 565
type input "FE"
checkbox d "false"
checkbox b12 "false"
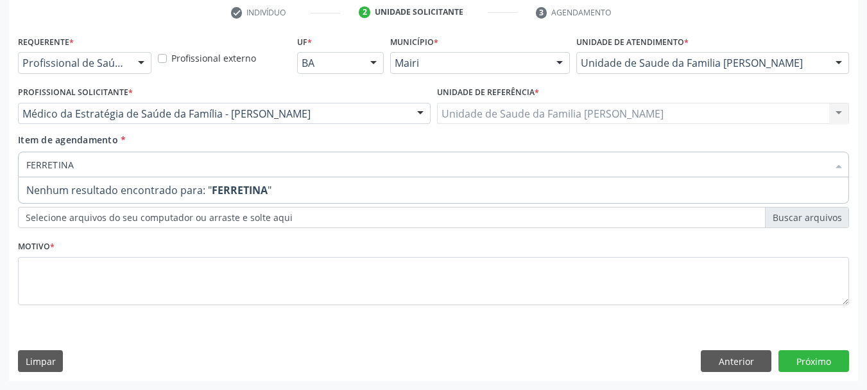
click at [51, 161] on input "FERRETINA" at bounding box center [427, 164] width 802 height 26
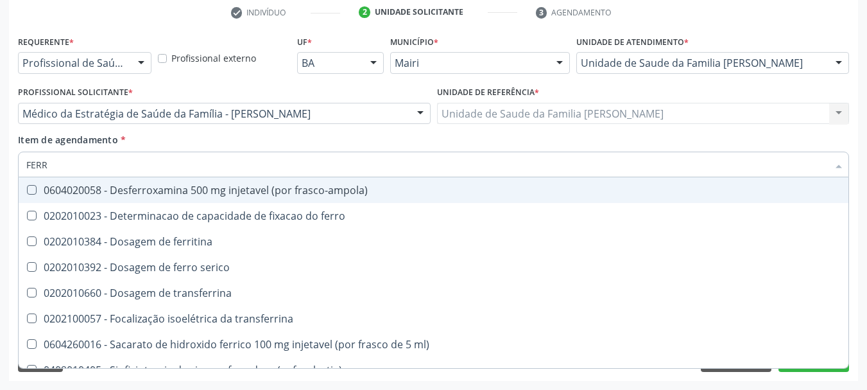
type input "FERRI"
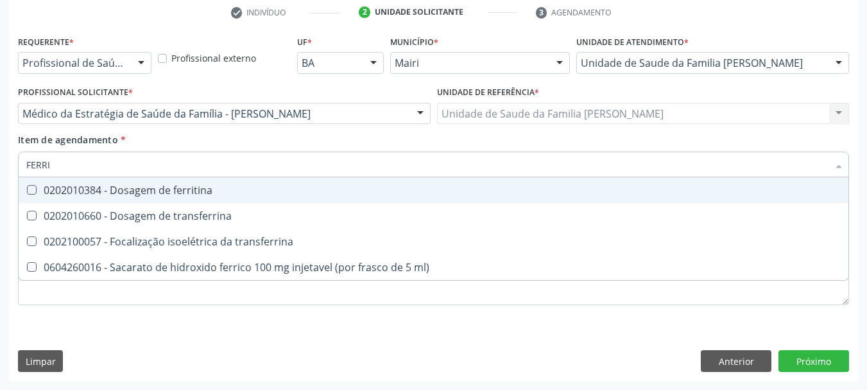
click at [100, 191] on div "0202010384 - Dosagem de ferritina" at bounding box center [433, 190] width 814 height 10
checkbox ferritina "true"
drag, startPoint x: 55, startPoint y: 164, endPoint x: 0, endPoint y: 168, distance: 54.7
click at [0, 168] on div "Acompanhamento Acompanhe a situação das marcações correntes e finalizadas Relat…" at bounding box center [433, 106] width 867 height 565
type input "T"
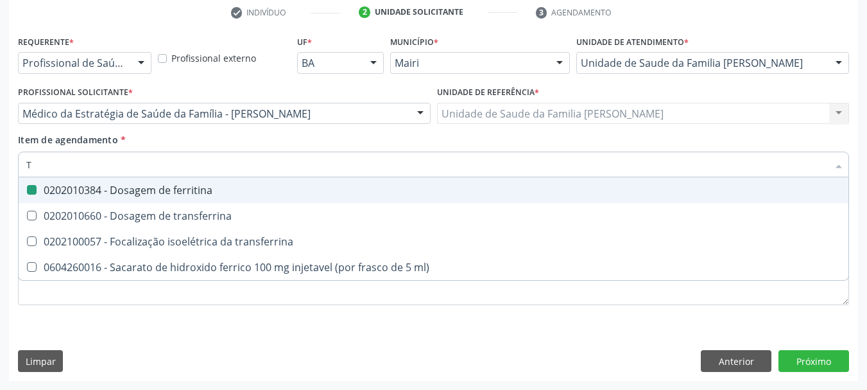
checkbox ferritina "false"
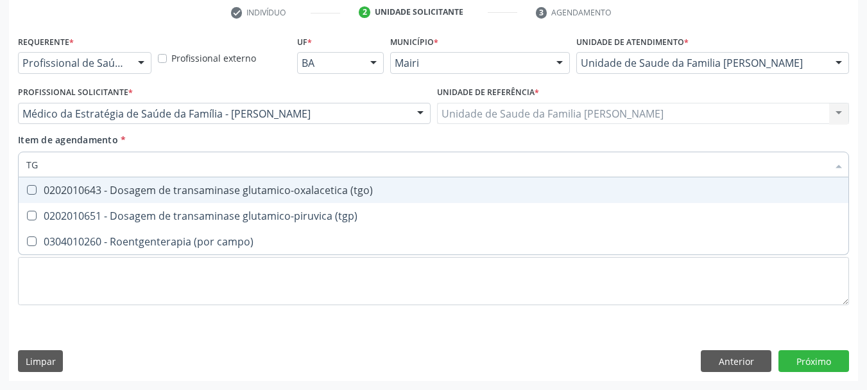
type input "TGO"
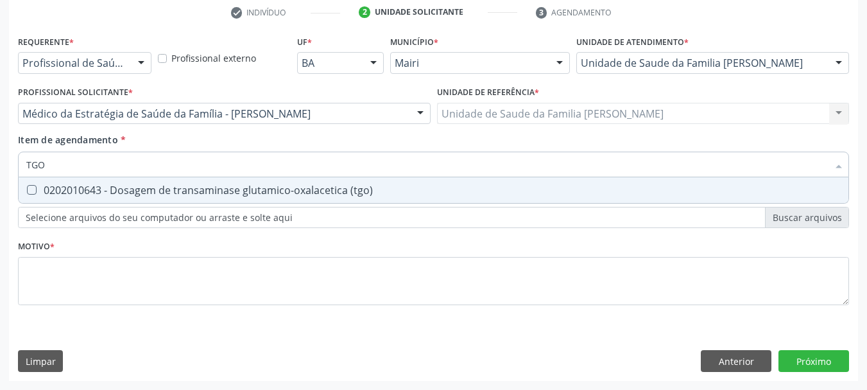
click at [46, 193] on div "0202010643 - Dosagem de transaminase glutamico-oxalacetica (tgo)" at bounding box center [433, 190] width 814 height 10
checkbox \(tgo\) "true"
drag, startPoint x: 69, startPoint y: 163, endPoint x: 0, endPoint y: 170, distance: 69.0
click at [0, 170] on div "Acompanhamento Acompanhe a situação das marcações correntes e finalizadas Relat…" at bounding box center [433, 106] width 867 height 565
type input "T"
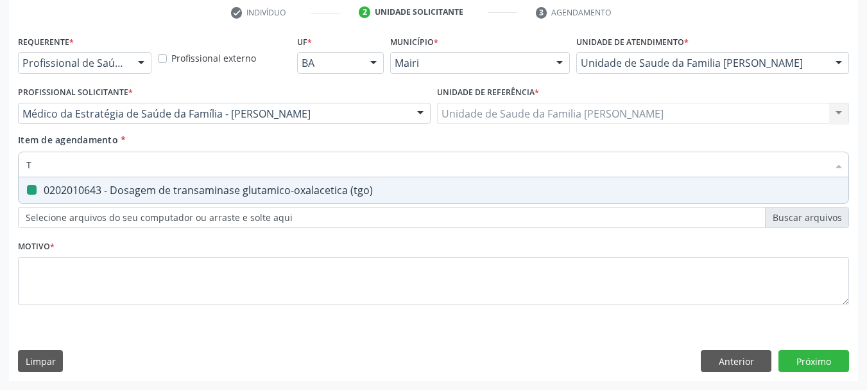
checkbox \(tgo\) "false"
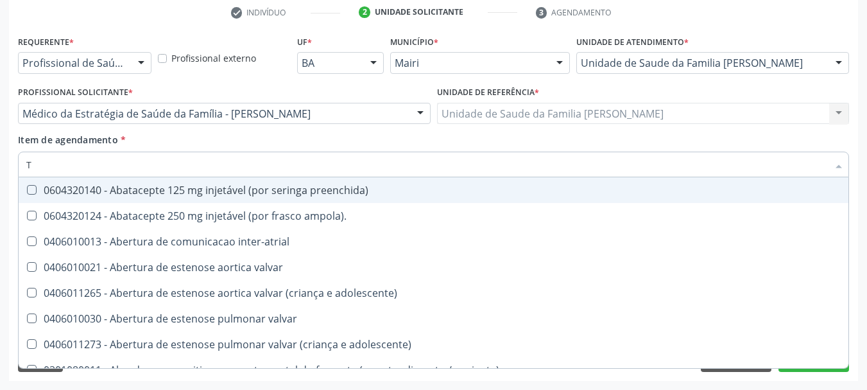
type input "TG"
checkbox preenchida\) "true"
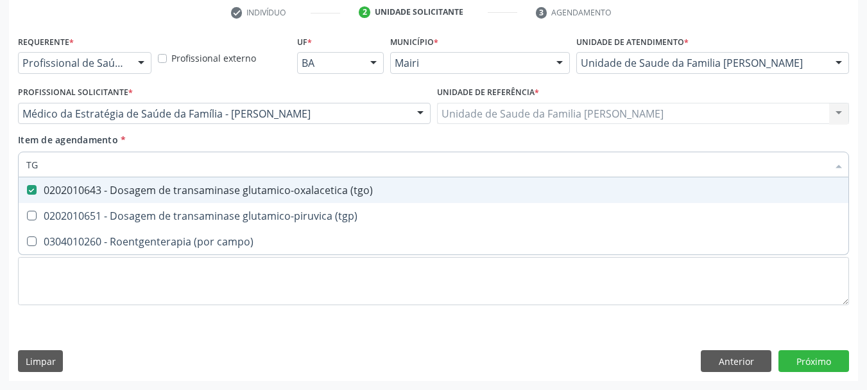
type input "TGP"
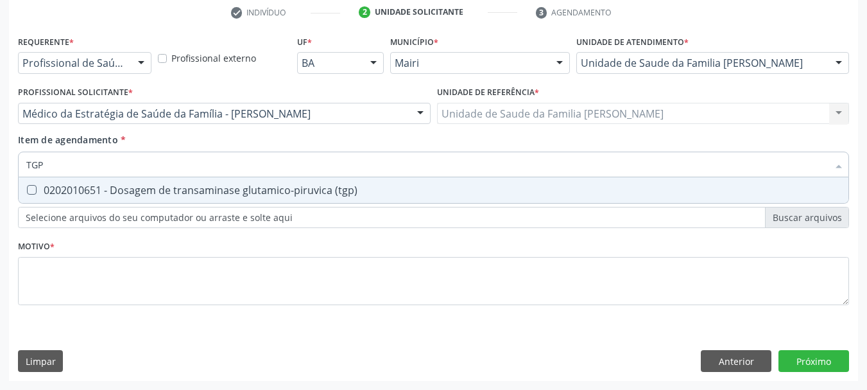
click at [53, 183] on span "0202010651 - Dosagem de transaminase glutamico-piruvica (tgp)" at bounding box center [434, 190] width 830 height 26
checkbox \(tgp\) "true"
drag, startPoint x: 51, startPoint y: 164, endPoint x: 12, endPoint y: 162, distance: 39.2
click at [12, 162] on div "Requerente * Profissional de Saúde Profissional de Saúde Paciente Nenhum result…" at bounding box center [433, 206] width 849 height 348
type input "F"
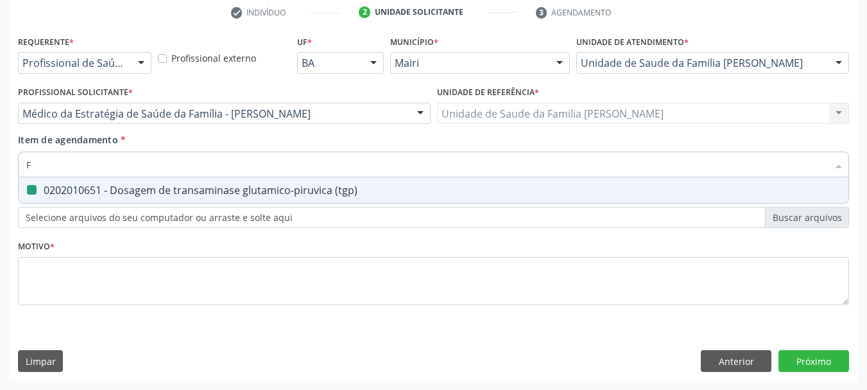
checkbox \(tgp\) "false"
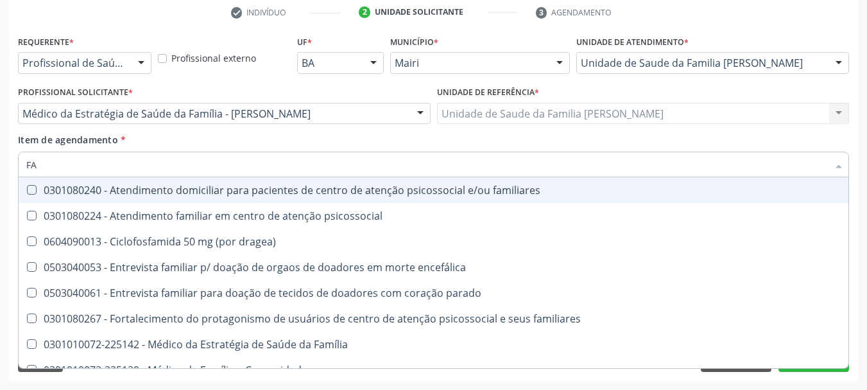
type input "F"
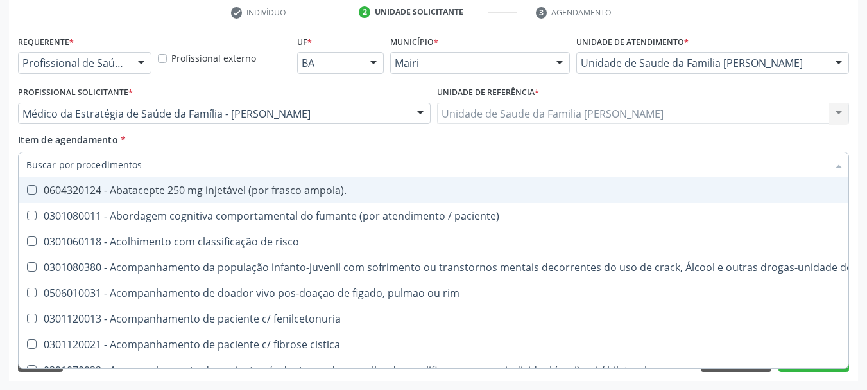
checkbox ferritina "false"
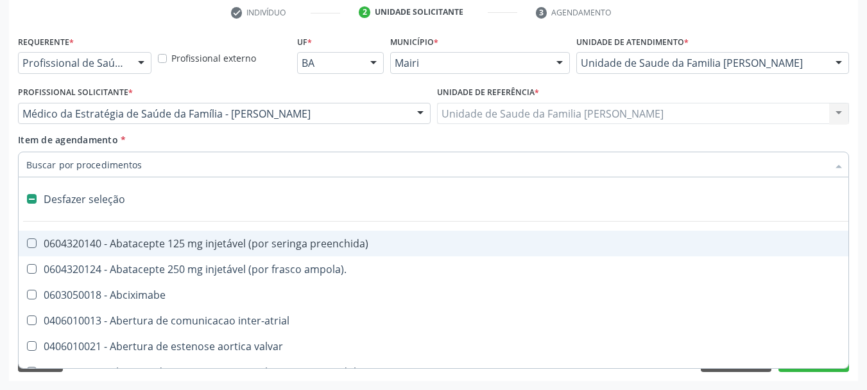
type input "G"
checkbox aberto\) "true"
checkbox cirurgica "true"
checkbox estimulo "true"
checkbox \(bilateral\) "true"
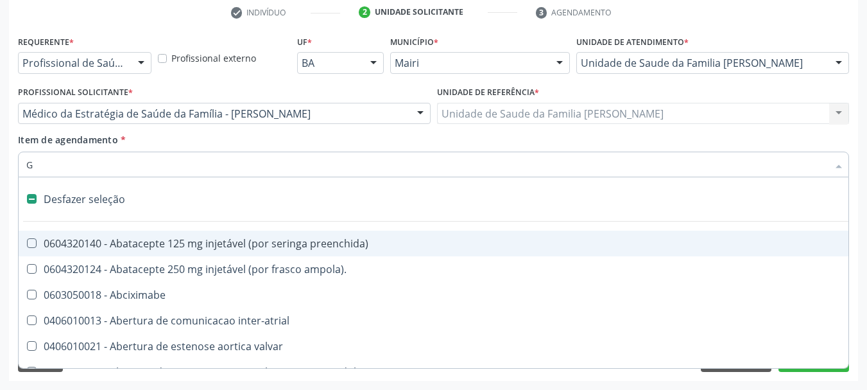
checkbox aspiracao "true"
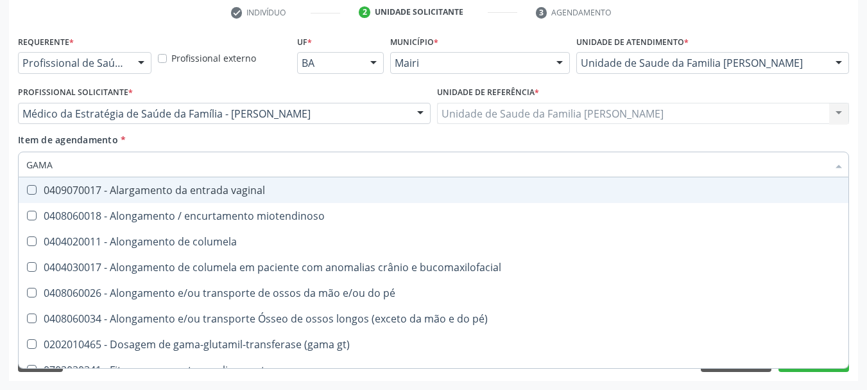
type input "GAMA"
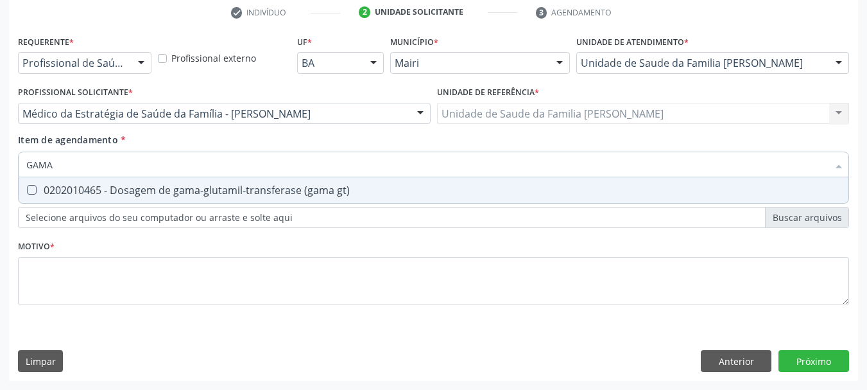
click at [66, 189] on div "0202010465 - Dosagem de gama-glutamil-transferase (gama gt)" at bounding box center [433, 190] width 814 height 10
checkbox gt\) "true"
drag, startPoint x: 60, startPoint y: 167, endPoint x: 0, endPoint y: 179, distance: 61.5
click at [0, 179] on div "Acompanhamento Acompanhe a situação das marcações correntes e finalizadas Relat…" at bounding box center [433, 106] width 867 height 565
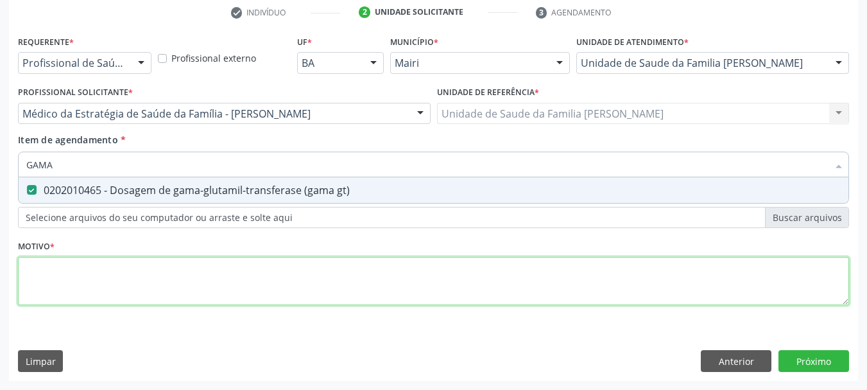
click at [49, 267] on div "Requerente * Profissional de Saúde Profissional de Saúde Paciente Nenhum result…" at bounding box center [433, 177] width 831 height 291
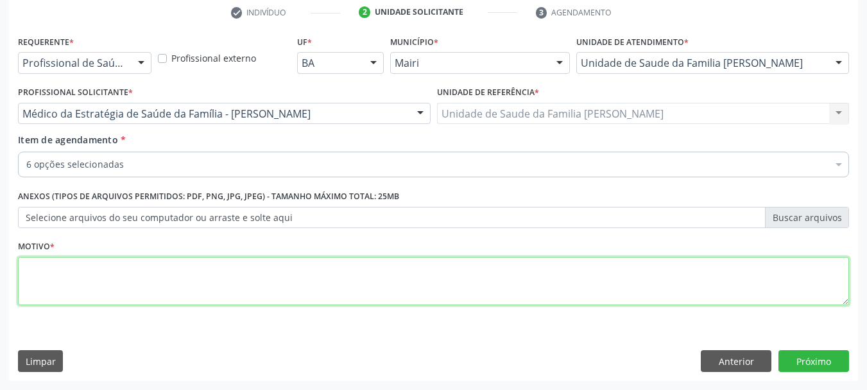
type textarea "c"
type textarea "CID10 M88"
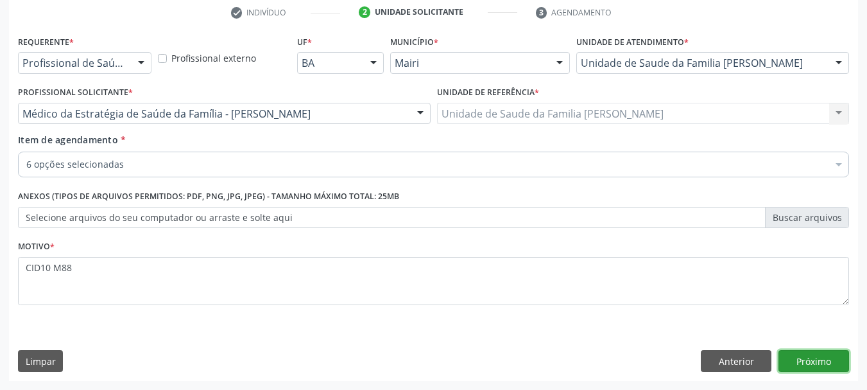
click at [819, 357] on button "Próximo" at bounding box center [813, 361] width 71 height 22
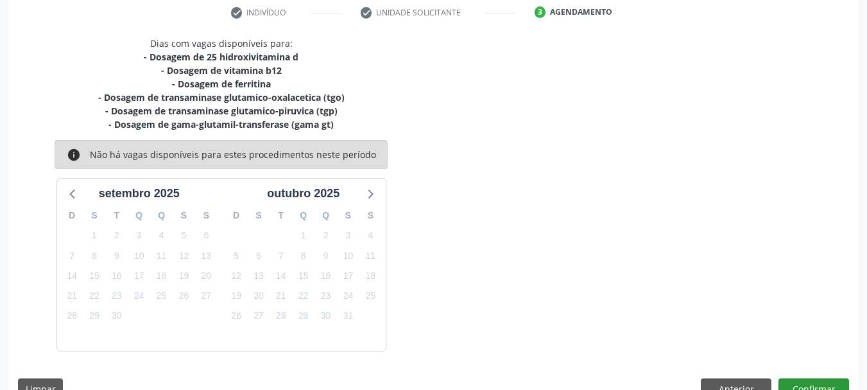
scroll to position [274, 0]
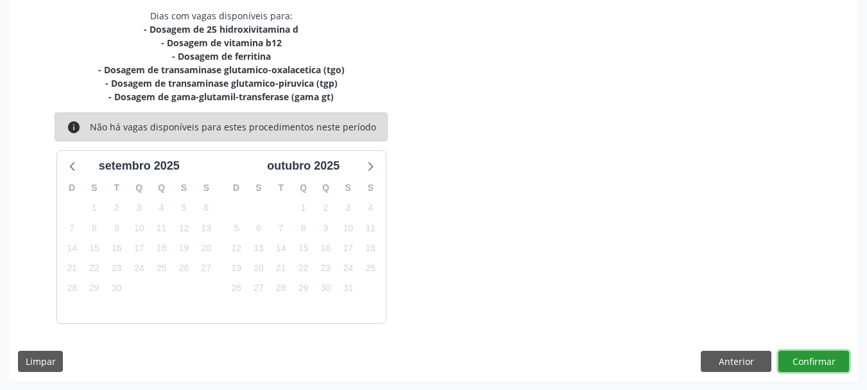
click at [827, 364] on button "Confirmar" at bounding box center [813, 361] width 71 height 22
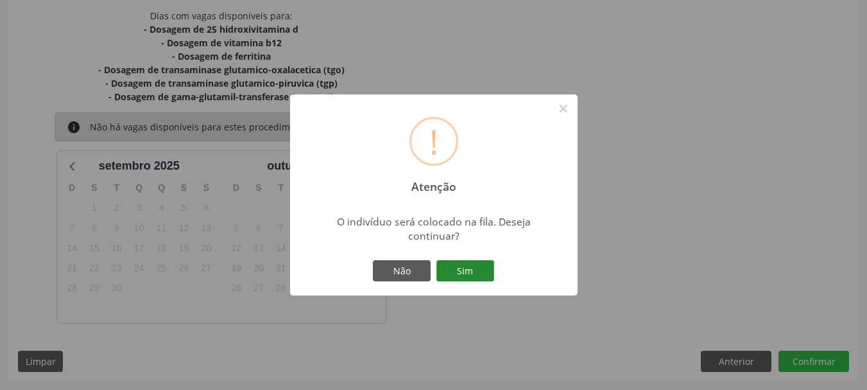
click at [459, 270] on button "Sim" at bounding box center [465, 271] width 58 height 22
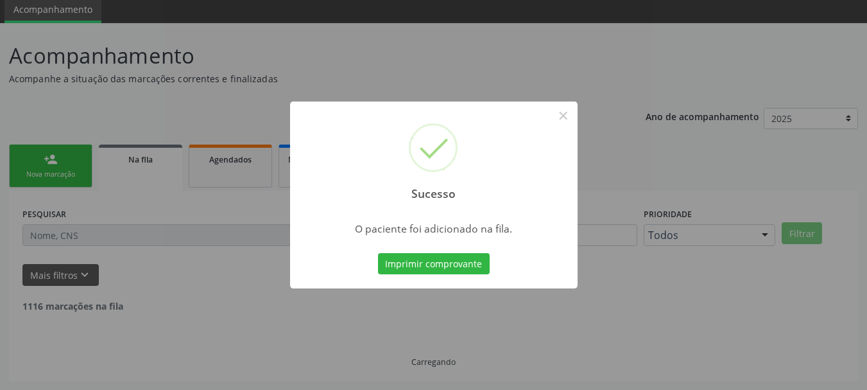
scroll to position [34, 0]
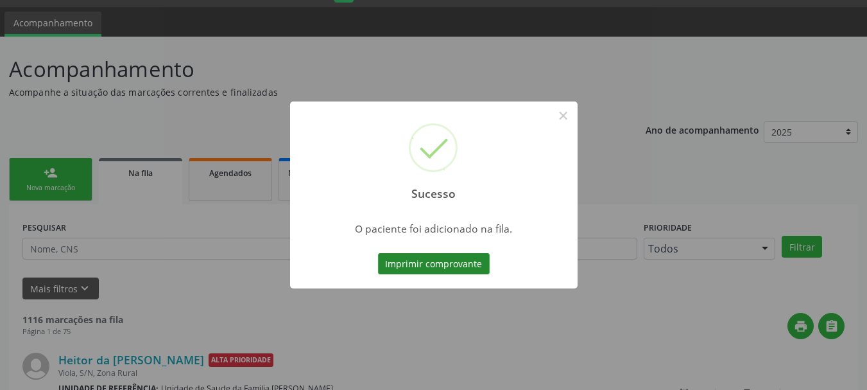
click at [477, 271] on button "Imprimir comprovante" at bounding box center [434, 264] width 112 height 22
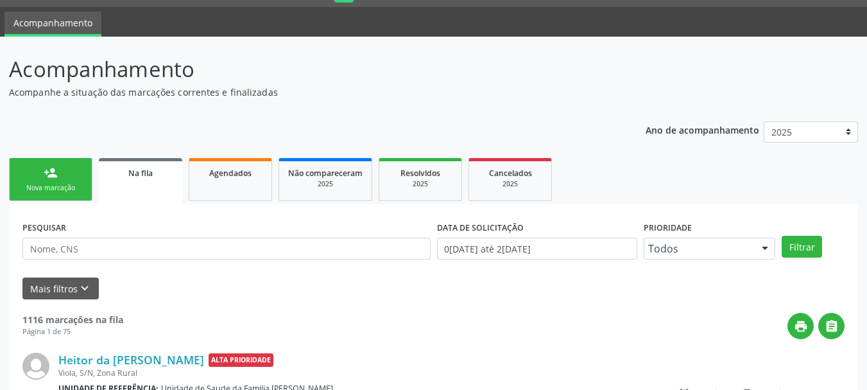
click at [73, 173] on link "person_add Nova marcação" at bounding box center [50, 179] width 83 height 43
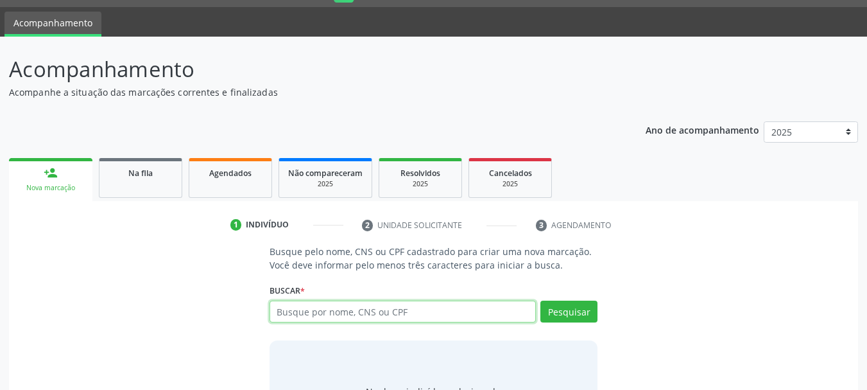
click at [356, 309] on input "text" at bounding box center [403, 311] width 267 height 22
type input "[PERSON_NAME]"
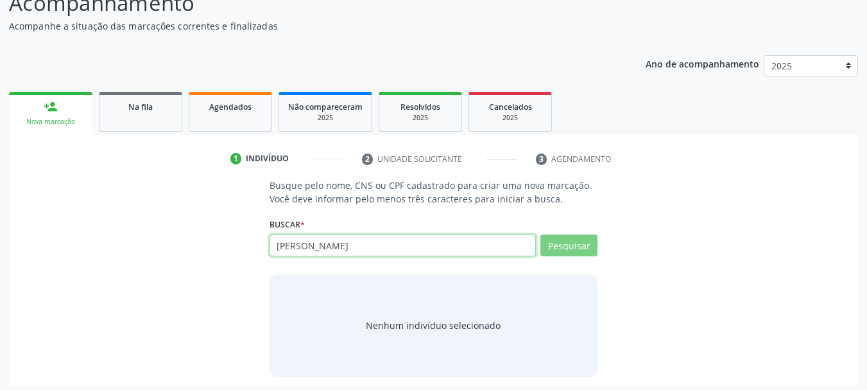
scroll to position [105, 0]
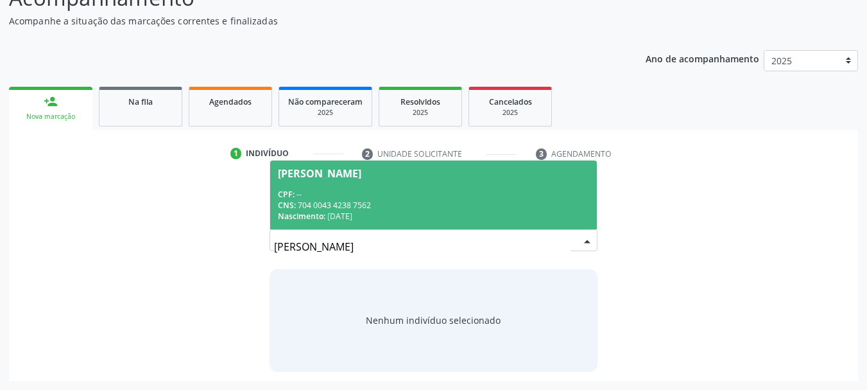
click at [352, 209] on div "CNS: 704 0043 4238 7562" at bounding box center [434, 205] width 312 height 11
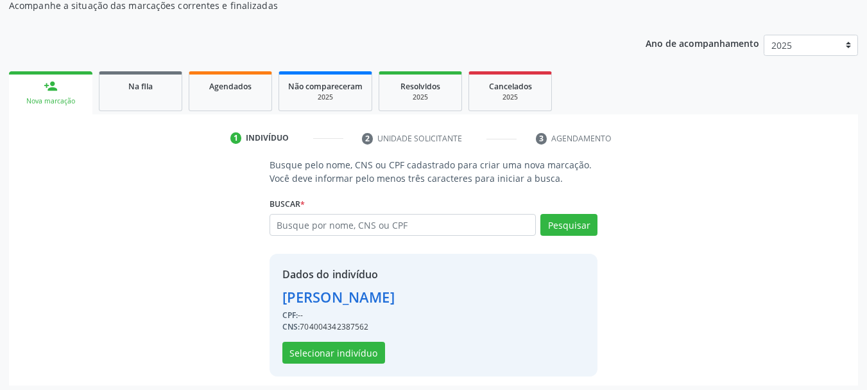
scroll to position [125, 0]
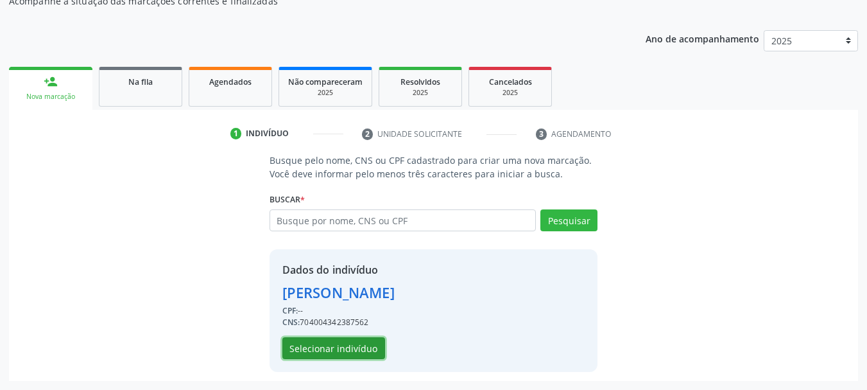
click at [336, 353] on button "Selecionar indivíduo" at bounding box center [333, 348] width 103 height 22
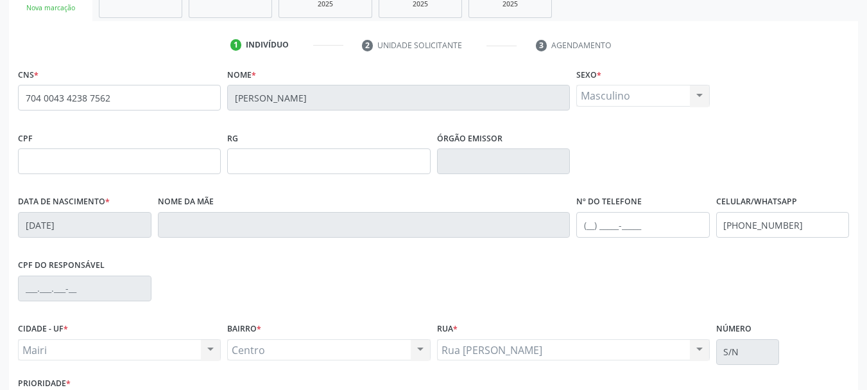
scroll to position [306, 0]
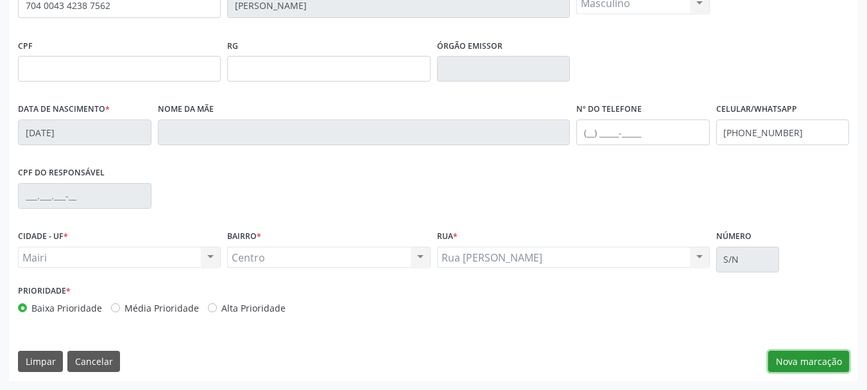
click at [814, 368] on button "Nova marcação" at bounding box center [808, 361] width 81 height 22
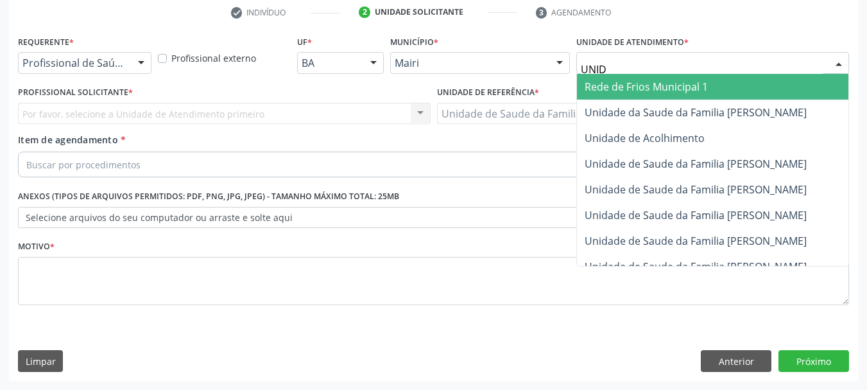
type input "UNIDA"
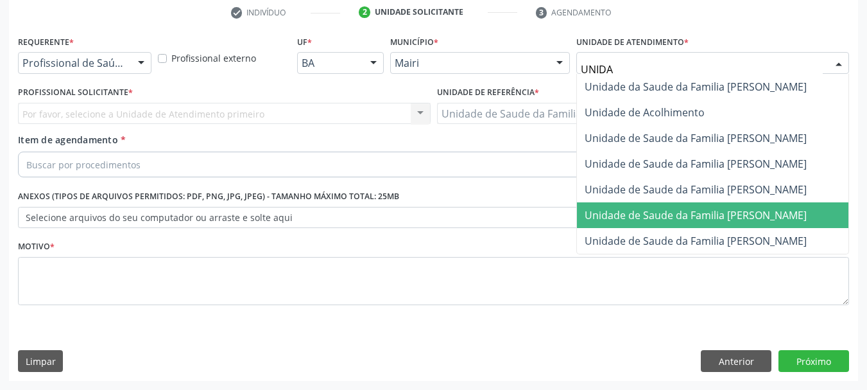
click at [769, 218] on span "Unidade de Saude da Familia [PERSON_NAME]" at bounding box center [696, 215] width 222 height 14
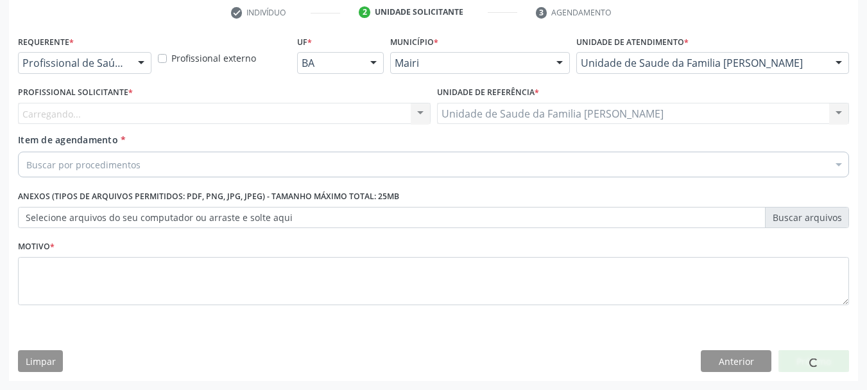
click at [250, 110] on div "Carregando..." at bounding box center [224, 114] width 413 height 22
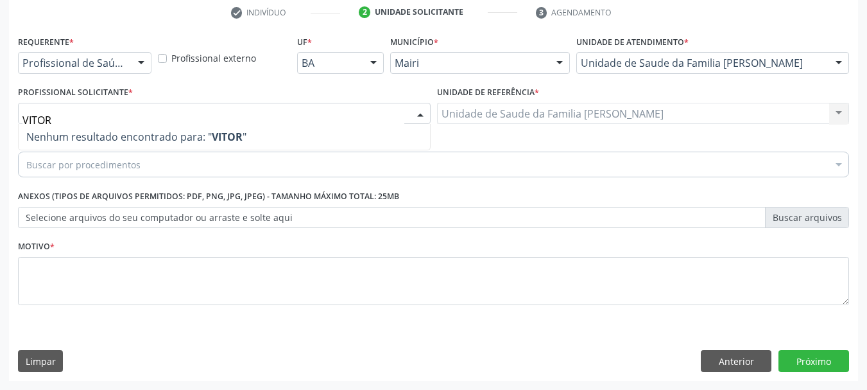
type input "VICTOR"
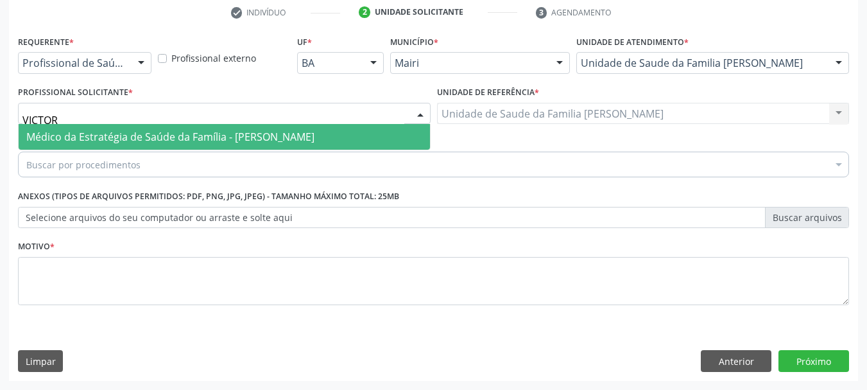
click at [270, 138] on span "Médico da Estratégia de Saúde da Família - [PERSON_NAME]" at bounding box center [170, 137] width 288 height 14
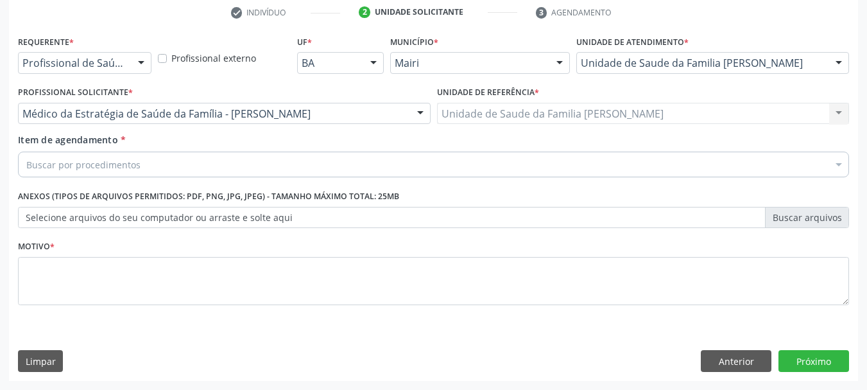
click at [273, 162] on div "Buscar por procedimentos" at bounding box center [433, 164] width 831 height 26
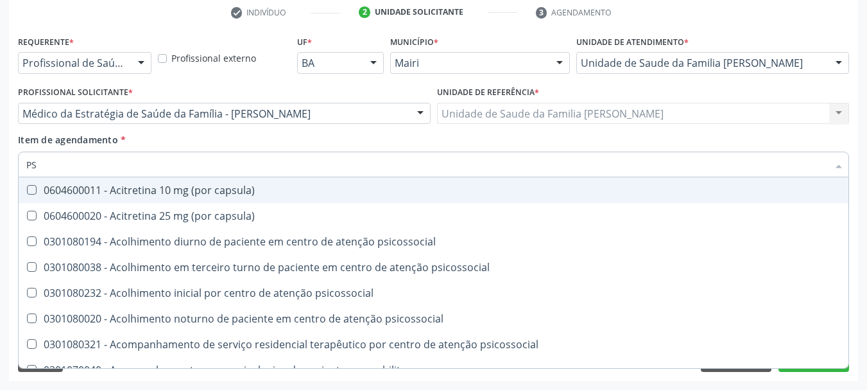
type input "PSA"
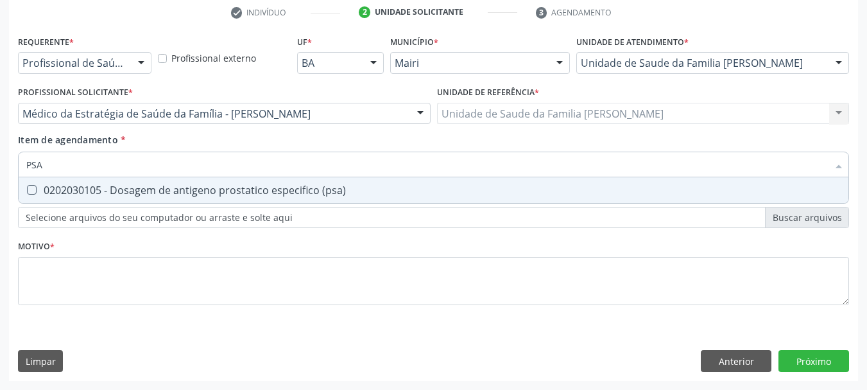
click at [277, 191] on div "0202030105 - Dosagem de antigeno prostatico especifico (psa)" at bounding box center [433, 190] width 814 height 10
checkbox \(psa\) "true"
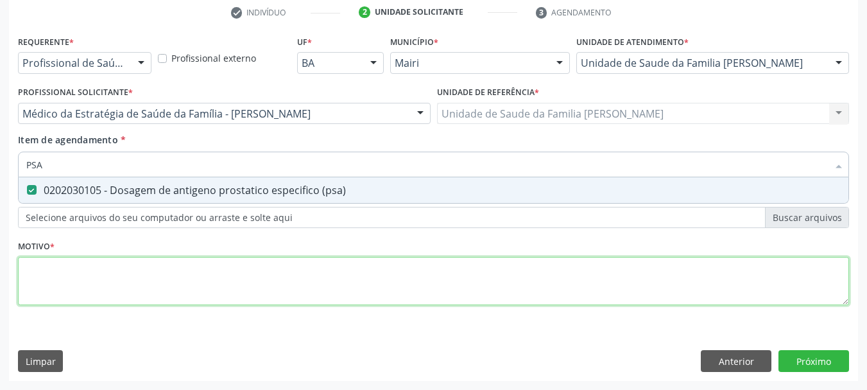
click at [126, 268] on div "Requerente * Profissional de Saúde Profissional de Saúde Paciente Nenhum result…" at bounding box center [433, 177] width 831 height 291
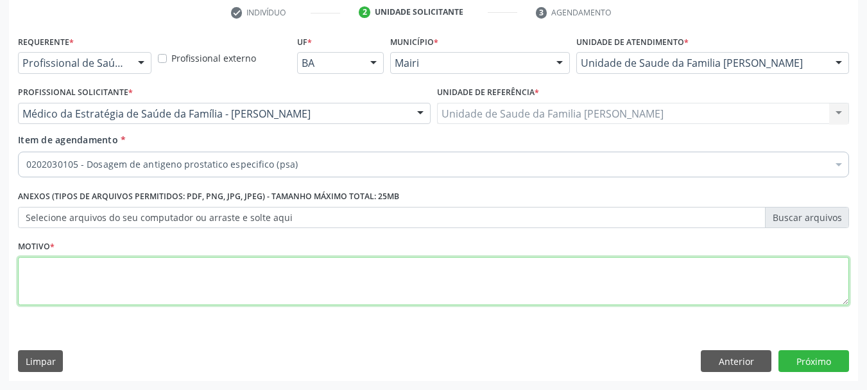
type textarea "m"
type textarea "CID10 M88"
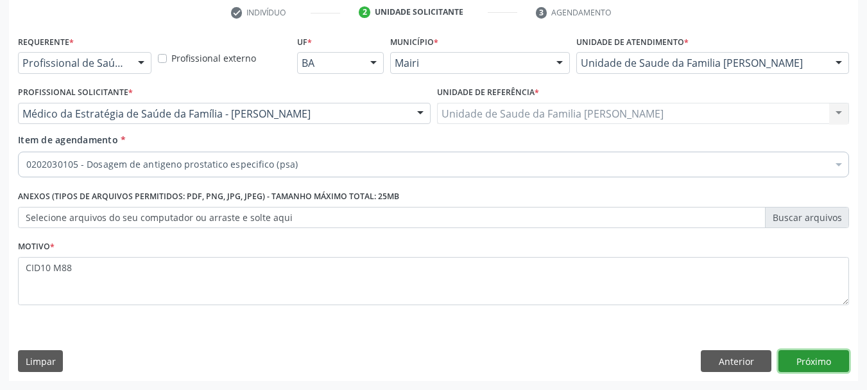
click at [803, 354] on button "Próximo" at bounding box center [813, 361] width 71 height 22
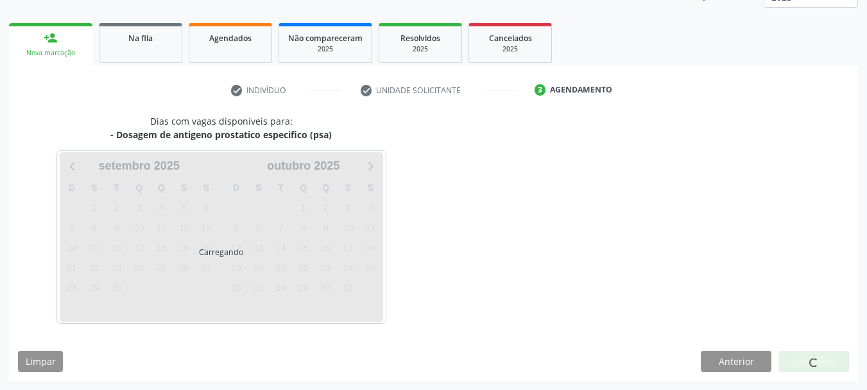
scroll to position [207, 0]
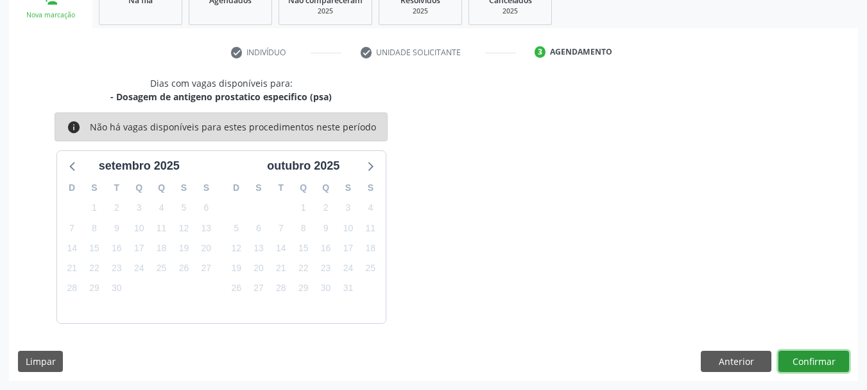
click at [827, 359] on button "Confirmar" at bounding box center [813, 361] width 71 height 22
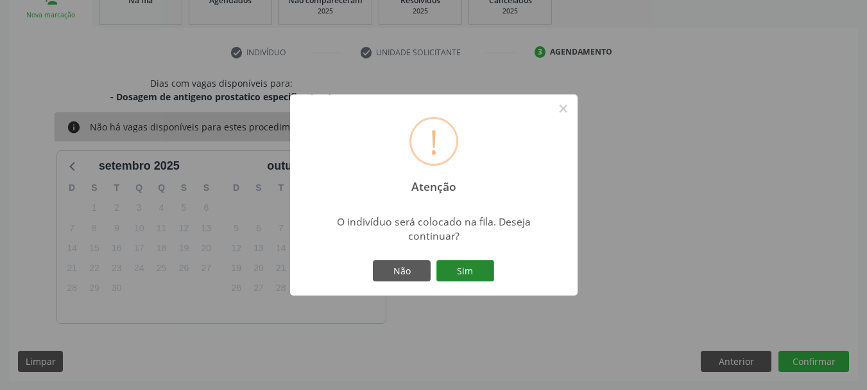
click at [457, 275] on button "Sim" at bounding box center [465, 271] width 58 height 22
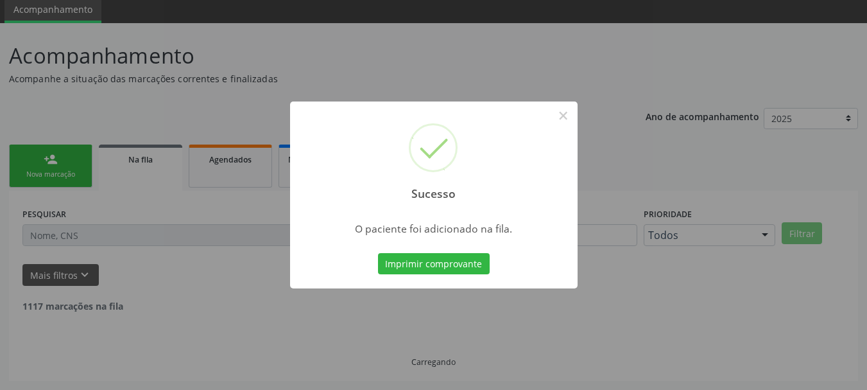
scroll to position [34, 0]
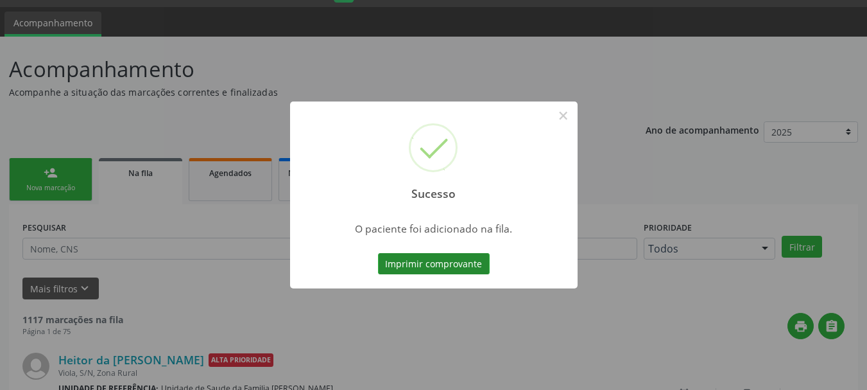
click at [450, 261] on button "Imprimir comprovante" at bounding box center [434, 264] width 112 height 22
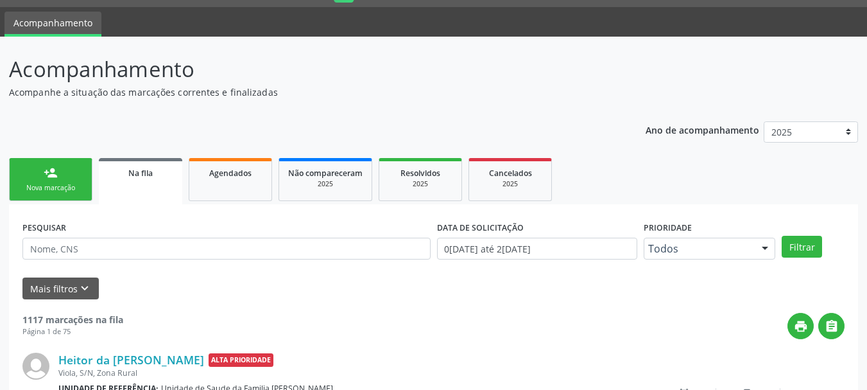
click at [56, 178] on div "person_add" at bounding box center [51, 173] width 14 height 14
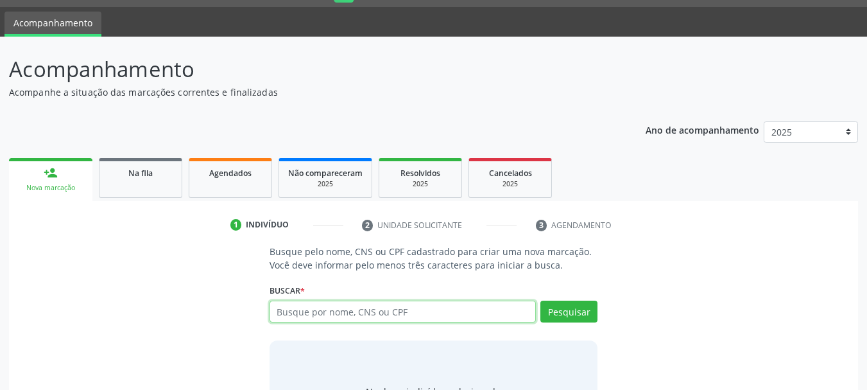
click at [352, 308] on input "text" at bounding box center [403, 311] width 267 height 22
type input "[PERSON_NAME]"
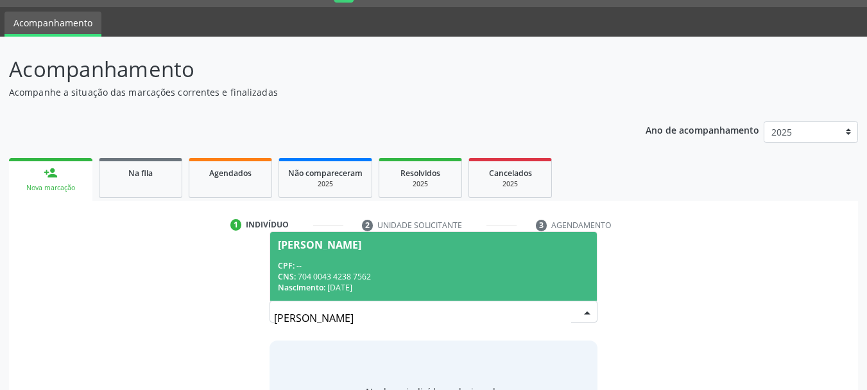
click at [354, 284] on div "Nascimento: 2[DATE]" at bounding box center [434, 287] width 312 height 11
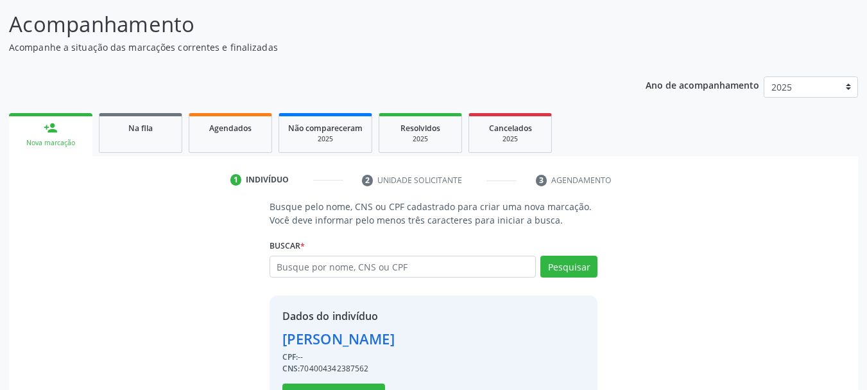
scroll to position [125, 0]
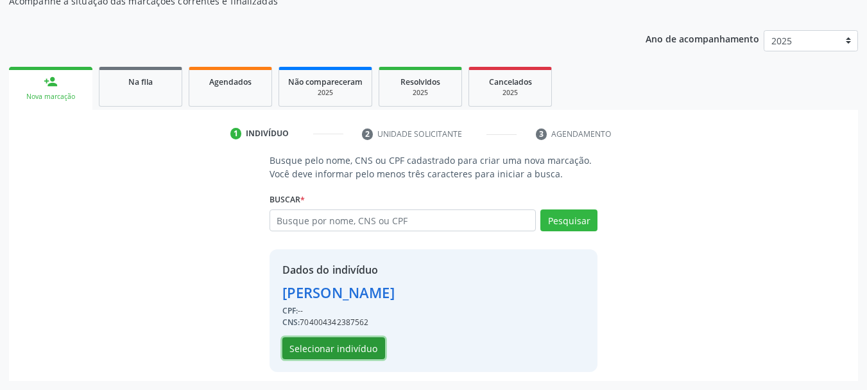
click at [328, 350] on button "Selecionar indivíduo" at bounding box center [333, 348] width 103 height 22
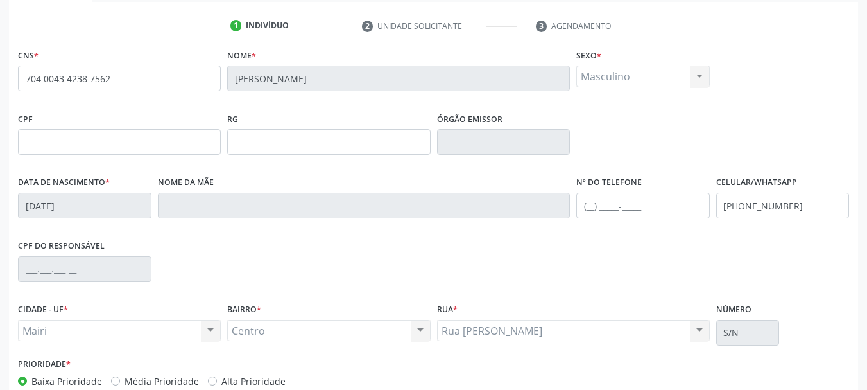
scroll to position [306, 0]
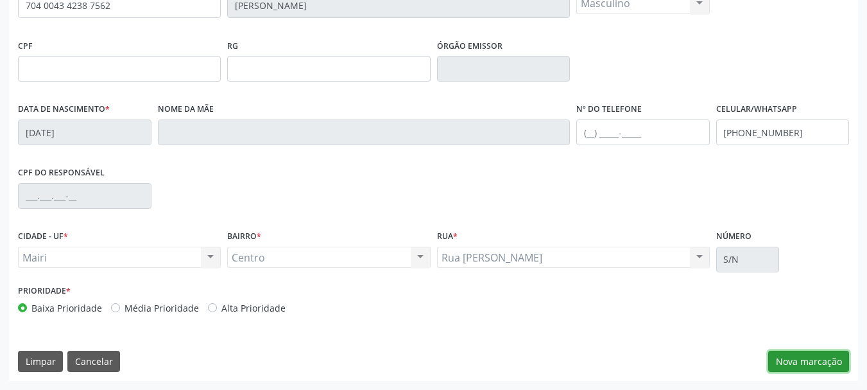
click at [809, 361] on button "Nova marcação" at bounding box center [808, 361] width 81 height 22
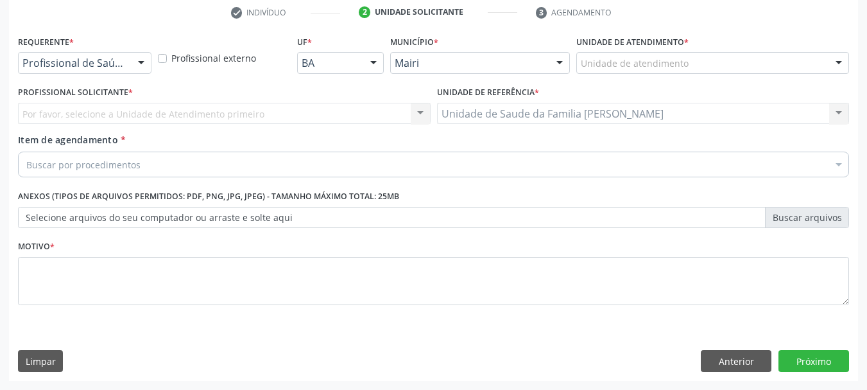
scroll to position [246, 0]
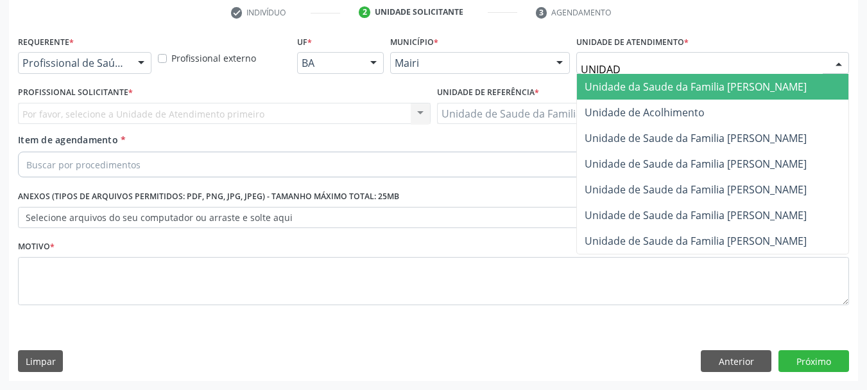
type input "UNIDADE"
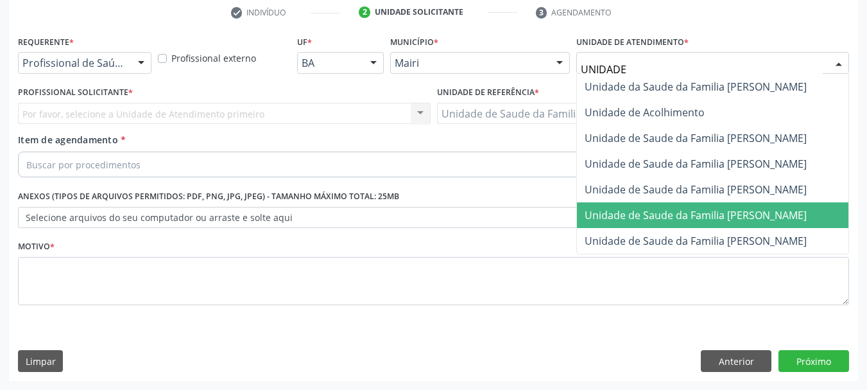
click at [735, 210] on span "Unidade de Saude da Familia [PERSON_NAME]" at bounding box center [696, 215] width 222 height 14
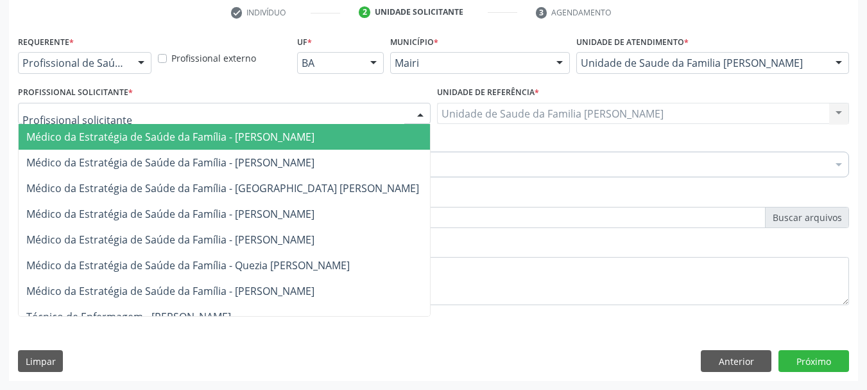
click at [242, 110] on div at bounding box center [224, 114] width 413 height 22
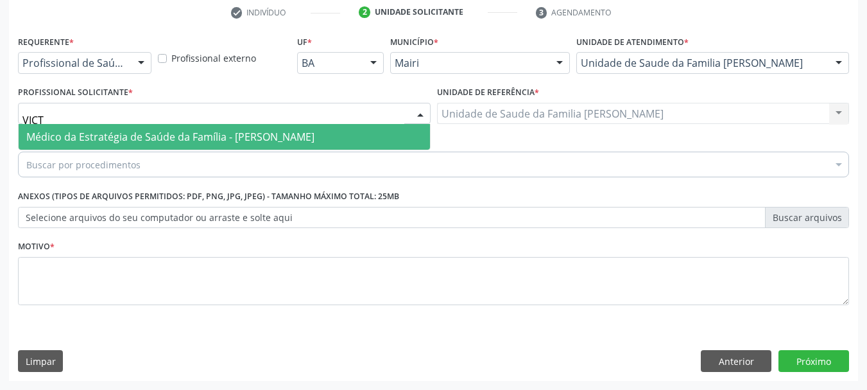
type input "VICTO"
click at [264, 139] on span "Médico da Estratégia de Saúde da Família - [PERSON_NAME]" at bounding box center [170, 137] width 288 height 14
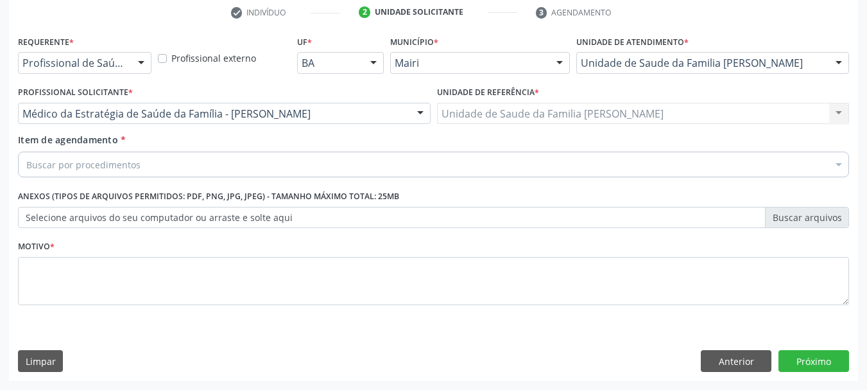
click at [250, 162] on div "Buscar por procedimentos" at bounding box center [433, 164] width 831 height 26
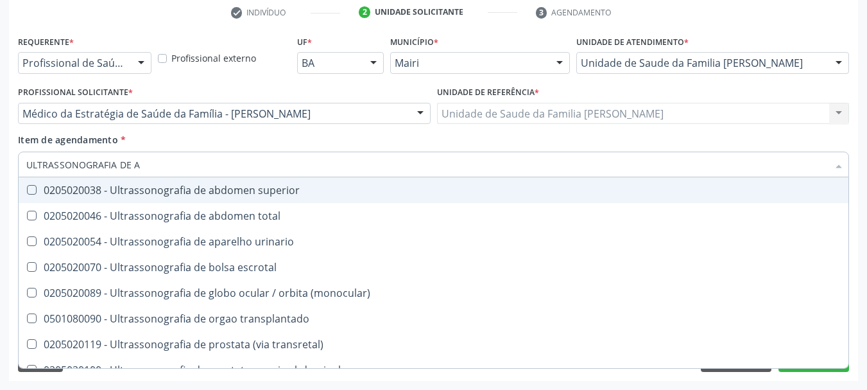
type input "ULTRASSONOGRAFIA DE AB"
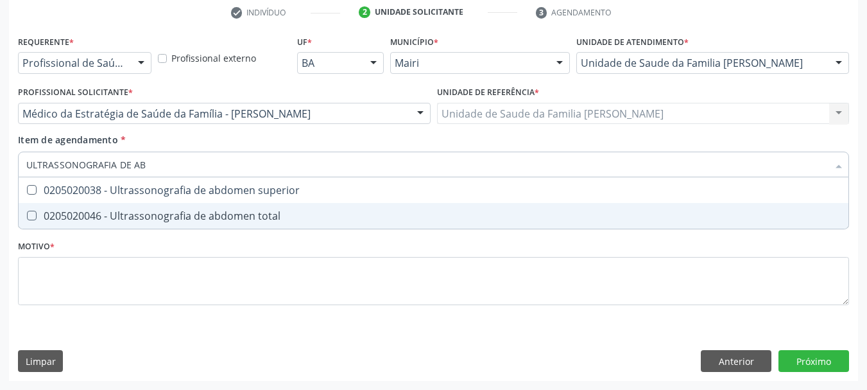
click at [277, 218] on div "0205020046 - Ultrassonografia de abdomen total" at bounding box center [433, 215] width 814 height 10
checkbox total "true"
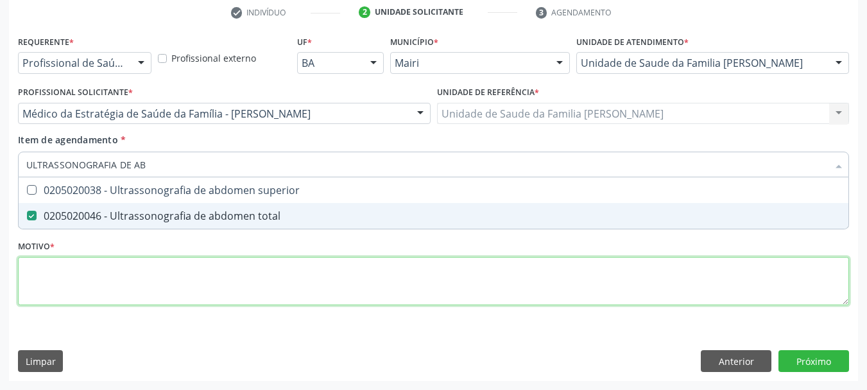
click at [235, 283] on div "Requerente * Profissional de Saúde Profissional de Saúde Paciente Nenhum result…" at bounding box center [433, 177] width 831 height 291
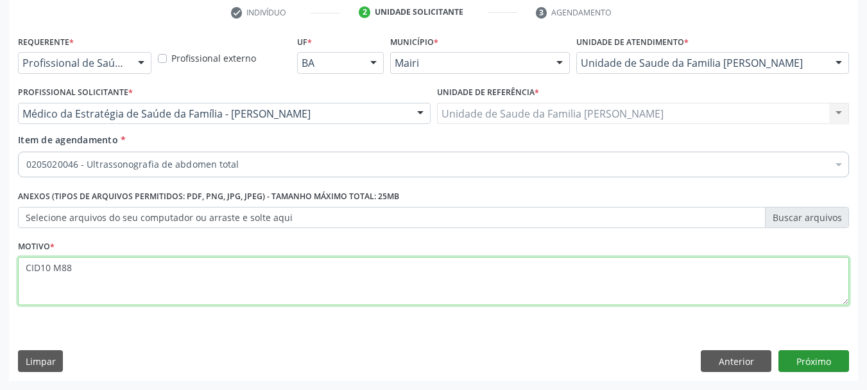
type textarea "CID10 M88"
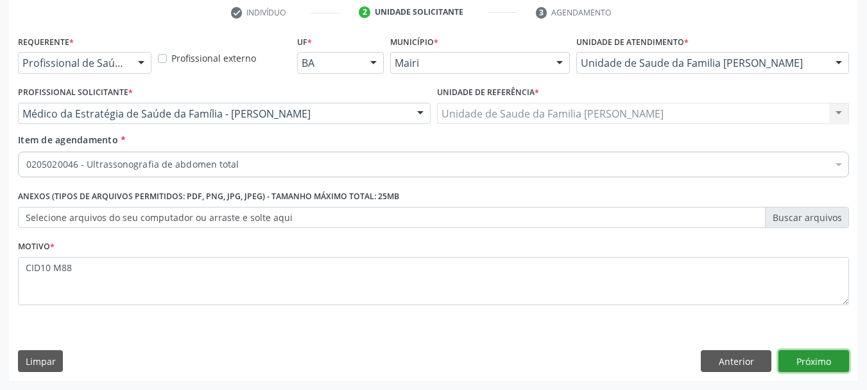
click at [823, 361] on button "Próximo" at bounding box center [813, 361] width 71 height 22
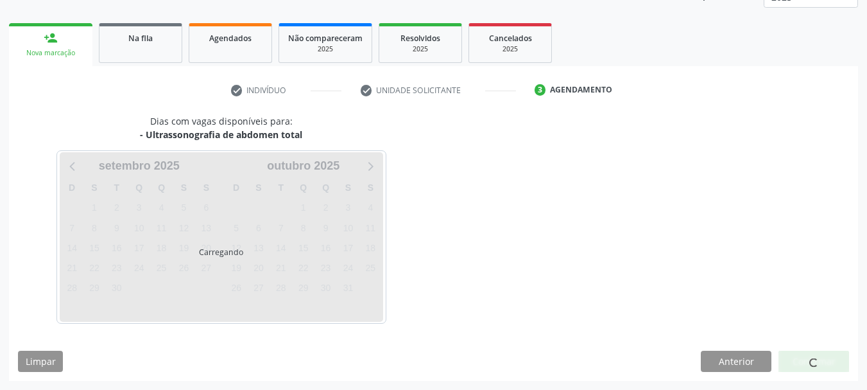
scroll to position [207, 0]
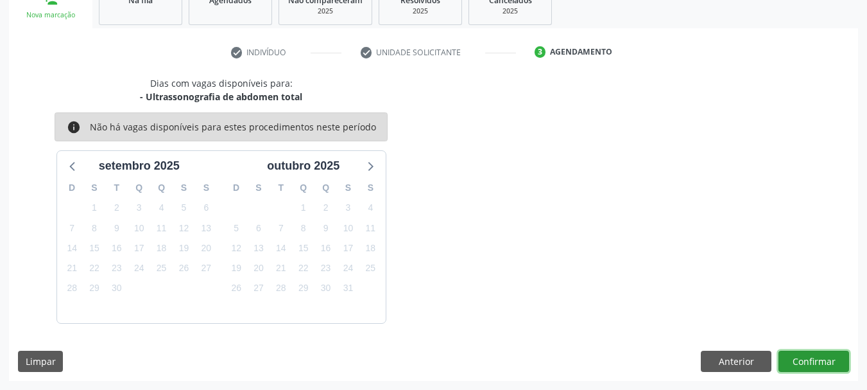
click at [833, 365] on button "Confirmar" at bounding box center [813, 361] width 71 height 22
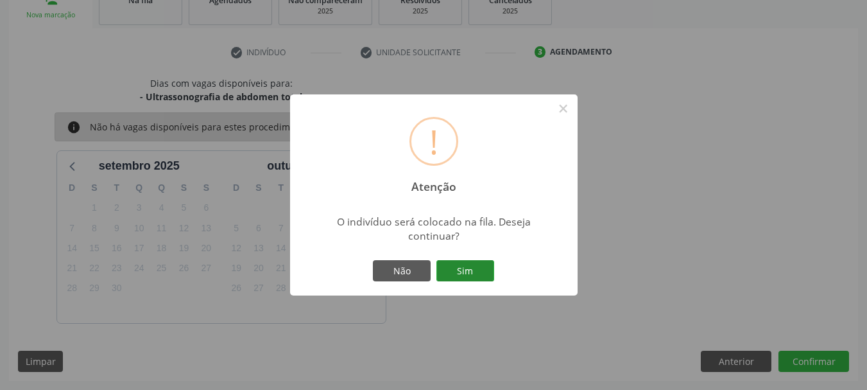
click at [476, 268] on button "Sim" at bounding box center [465, 271] width 58 height 22
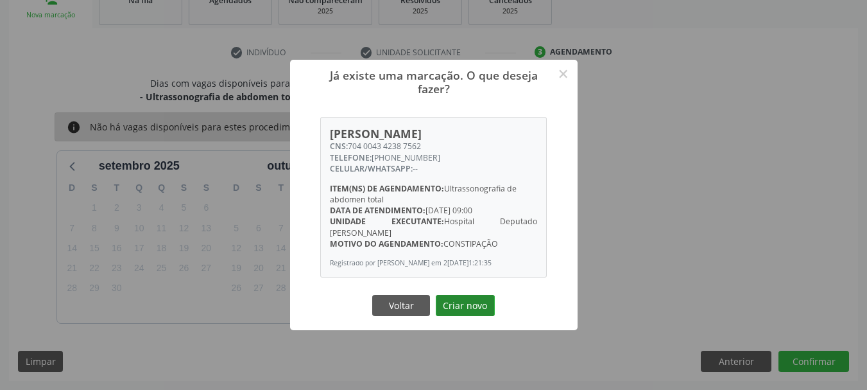
click at [477, 312] on button "Criar novo" at bounding box center [465, 306] width 59 height 22
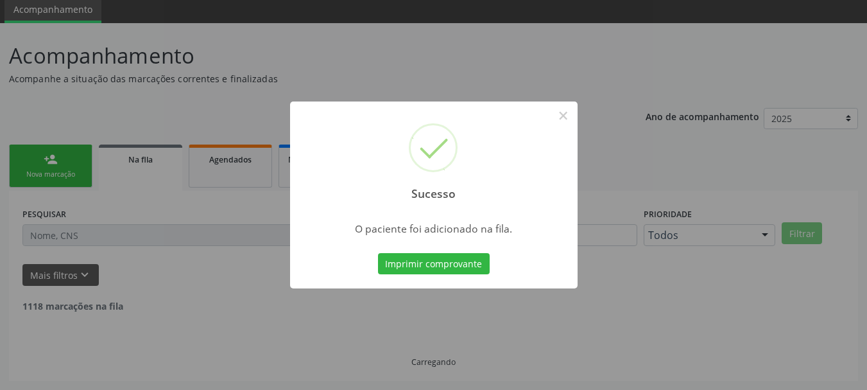
scroll to position [34, 0]
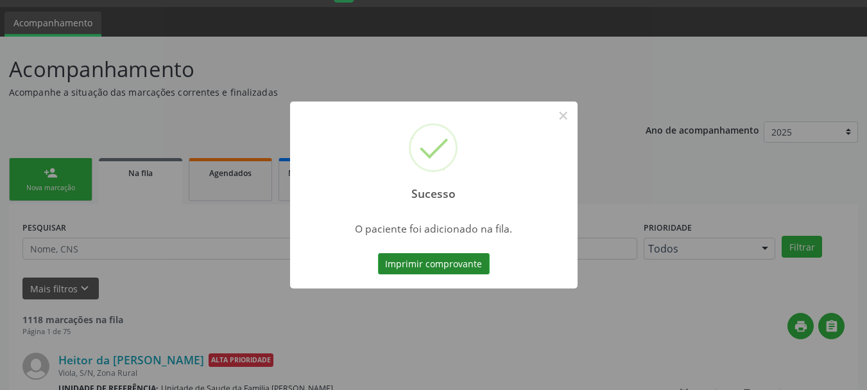
click at [458, 260] on button "Imprimir comprovante" at bounding box center [434, 264] width 112 height 22
